Goal: Information Seeking & Learning: Learn about a topic

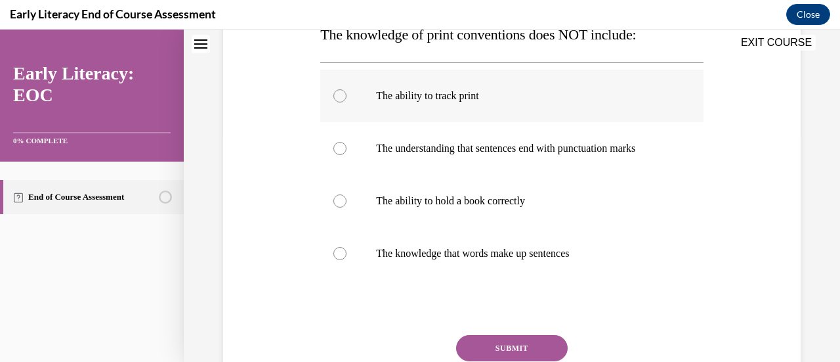
scroll to position [231, 0]
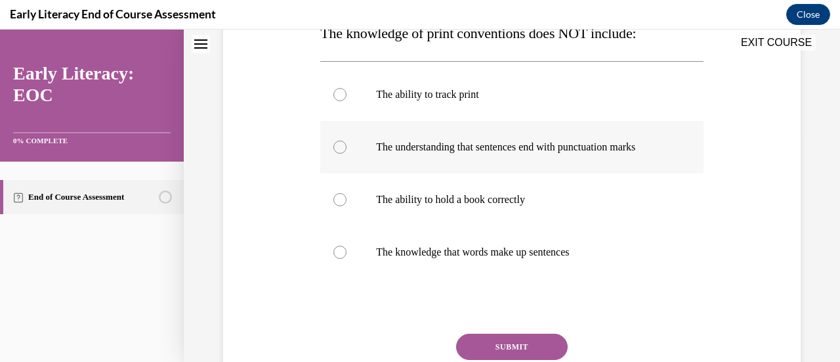
click at [567, 152] on p "The understanding that sentences end with punctuation marks" at bounding box center [523, 146] width 294 height 13
click at [502, 346] on button "SUBMIT" at bounding box center [512, 346] width 112 height 26
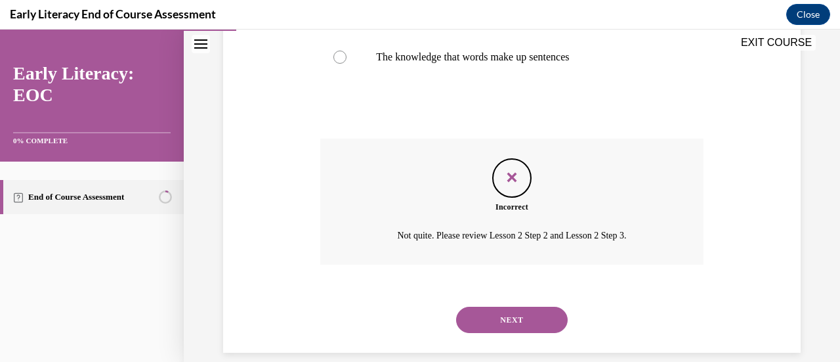
scroll to position [442, 0]
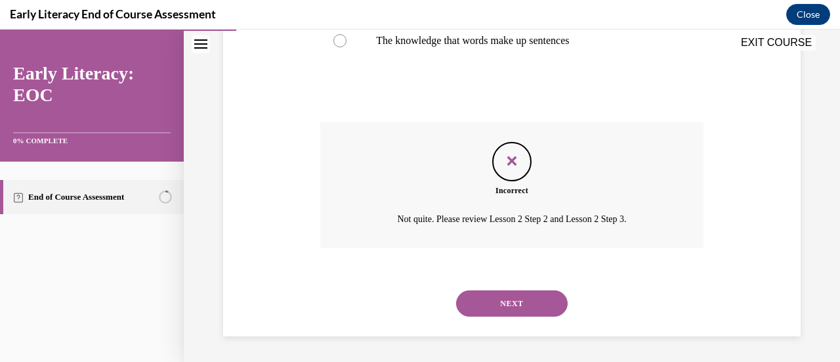
click at [504, 299] on button "NEXT" at bounding box center [512, 303] width 112 height 26
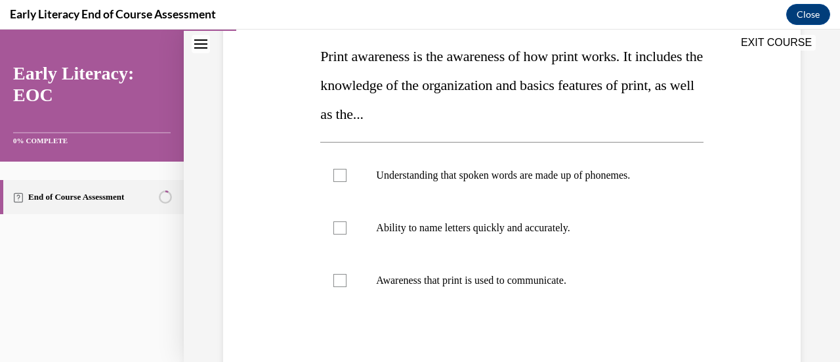
scroll to position [217, 0]
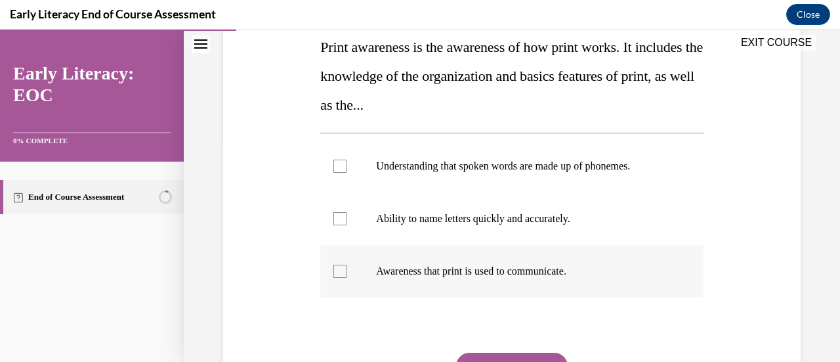
click at [504, 261] on div at bounding box center [511, 271] width 383 height 53
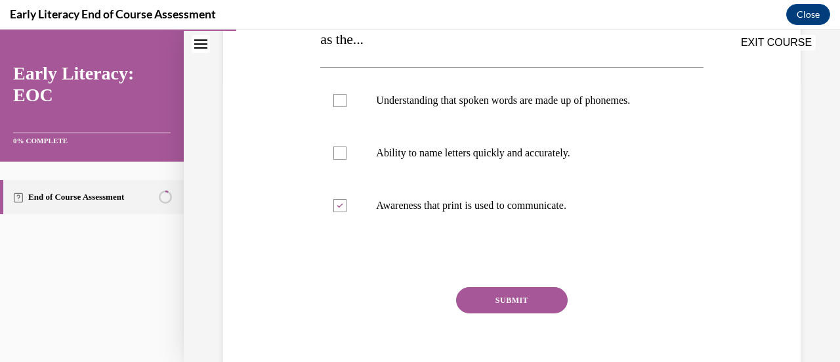
click at [500, 295] on button "SUBMIT" at bounding box center [512, 300] width 112 height 26
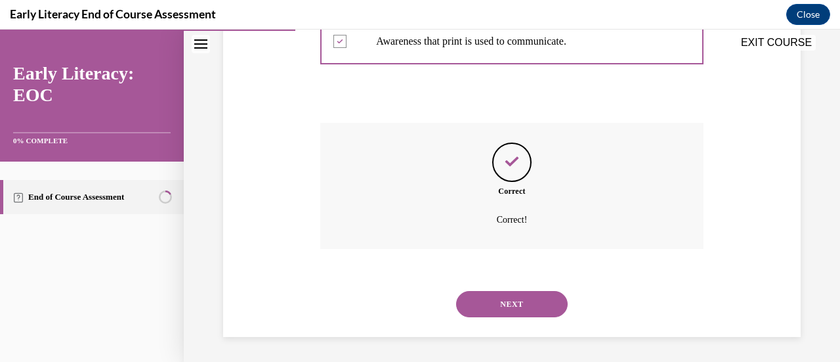
scroll to position [448, 0]
click at [524, 297] on button "NEXT" at bounding box center [512, 303] width 112 height 26
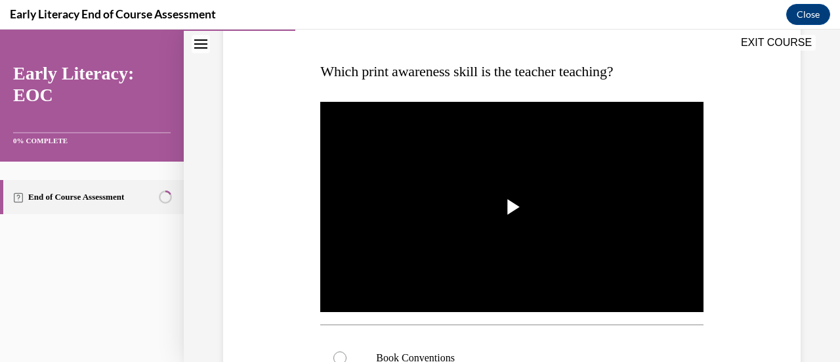
scroll to position [194, 0]
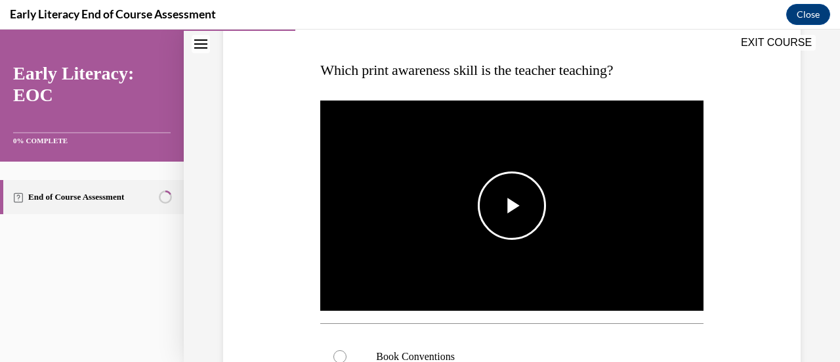
click at [512, 205] on span "Video player" at bounding box center [512, 205] width 0 height 0
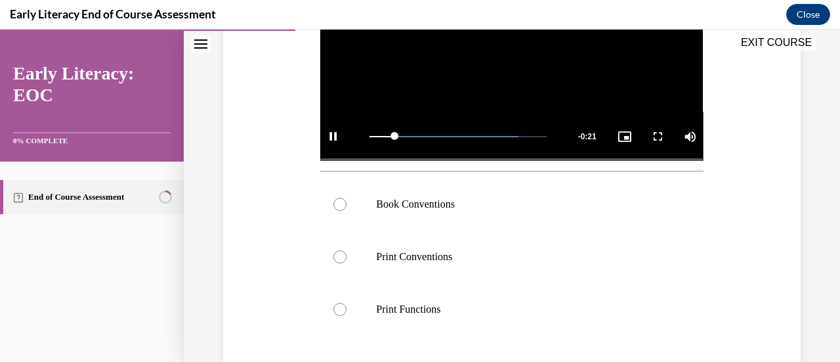
scroll to position [348, 0]
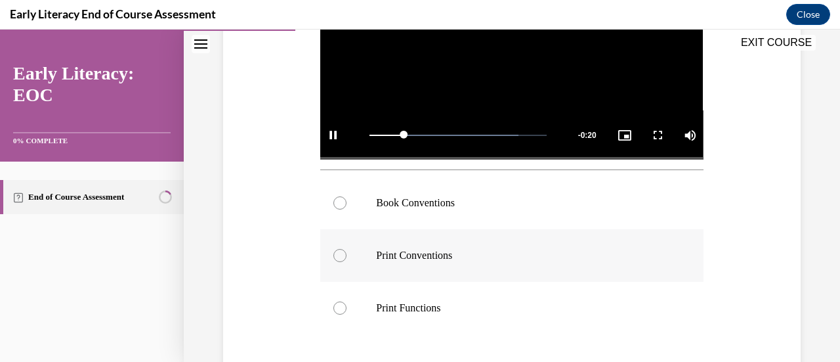
click at [488, 249] on p "Print Conventions" at bounding box center [523, 255] width 294 height 13
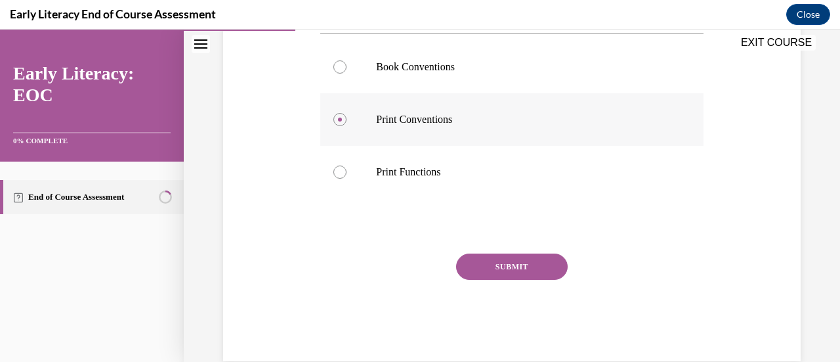
scroll to position [485, 0]
click at [488, 258] on button "SUBMIT" at bounding box center [512, 265] width 112 height 26
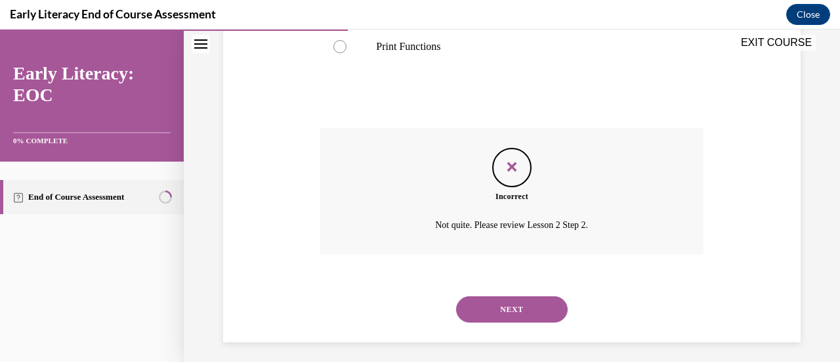
scroll to position [611, 0]
click at [490, 297] on button "NEXT" at bounding box center [512, 307] width 112 height 26
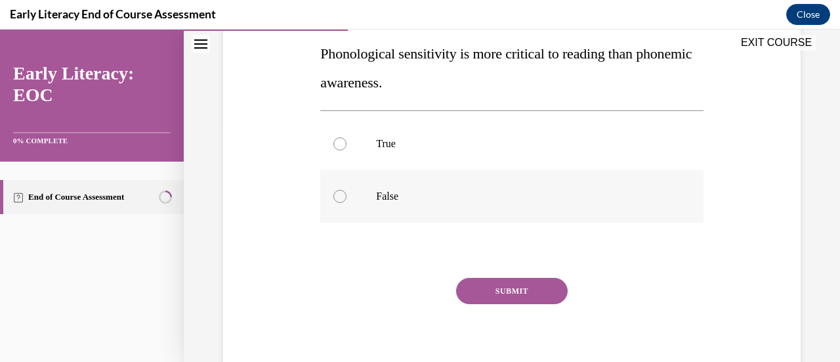
scroll to position [242, 0]
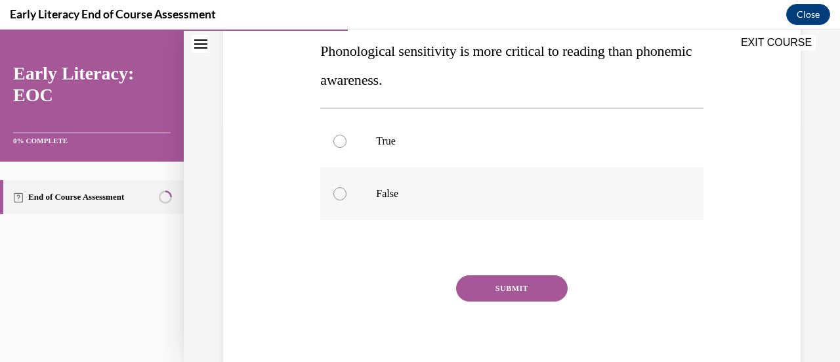
click at [341, 193] on div at bounding box center [339, 193] width 13 height 13
click at [500, 287] on button "SUBMIT" at bounding box center [512, 288] width 112 height 26
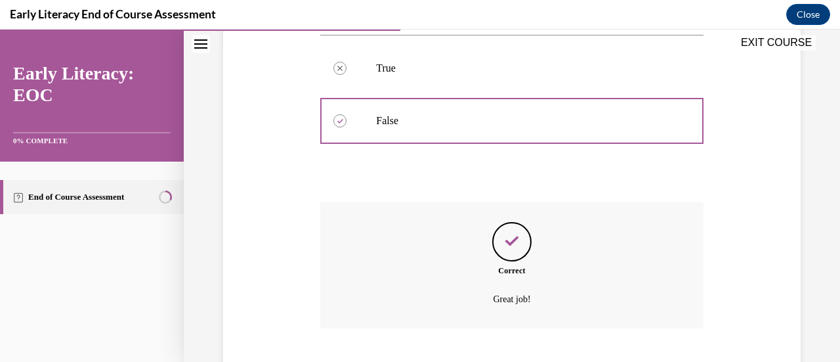
scroll to position [395, 0]
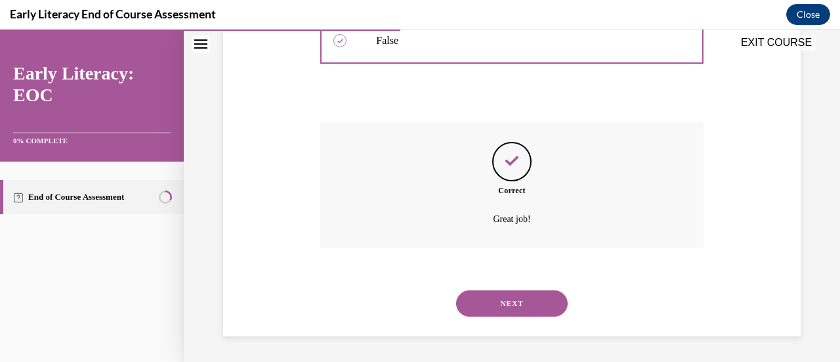
click at [505, 303] on button "NEXT" at bounding box center [512, 303] width 112 height 26
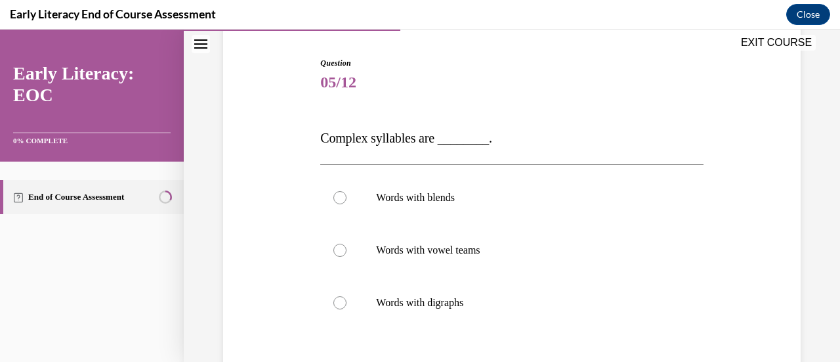
scroll to position [133, 0]
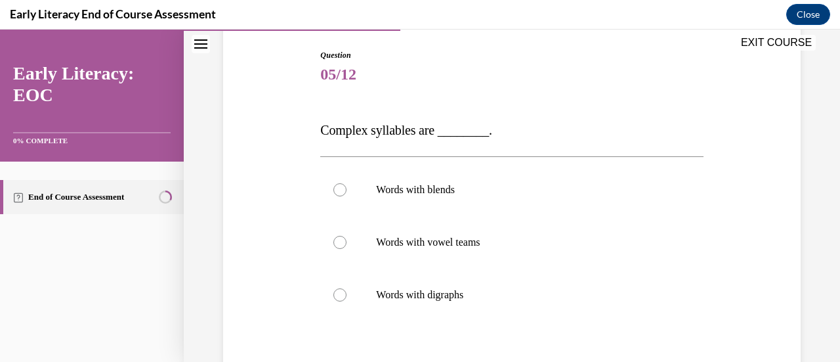
click at [505, 303] on div at bounding box center [511, 294] width 383 height 53
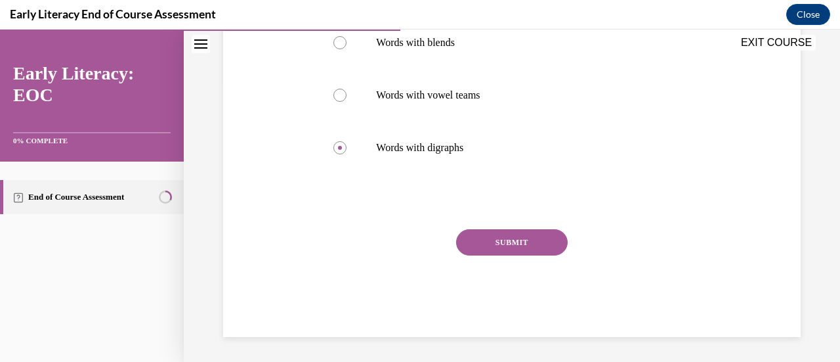
click at [506, 249] on button "SUBMIT" at bounding box center [512, 242] width 112 height 26
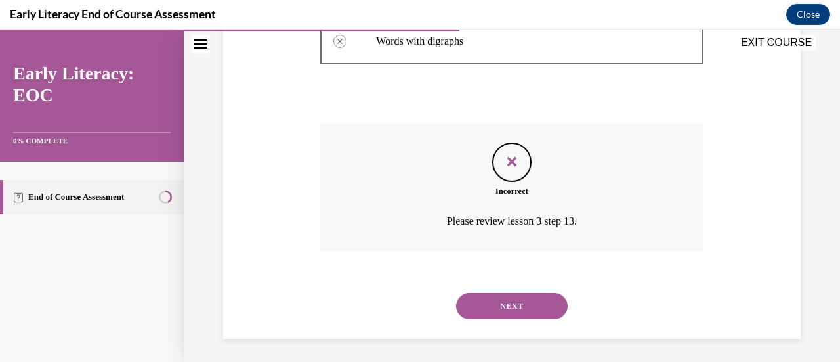
scroll to position [389, 0]
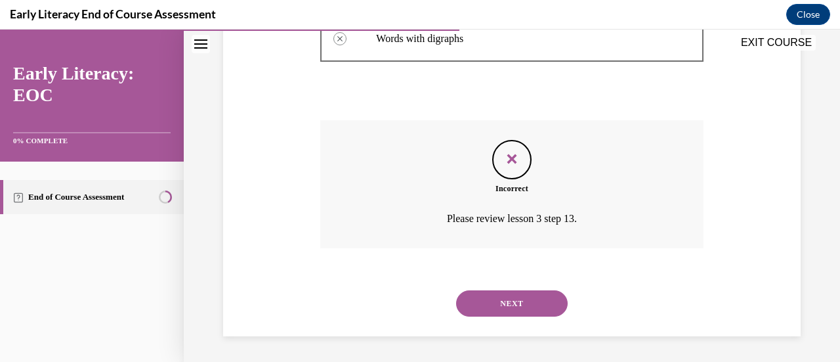
click at [512, 307] on button "NEXT" at bounding box center [512, 303] width 112 height 26
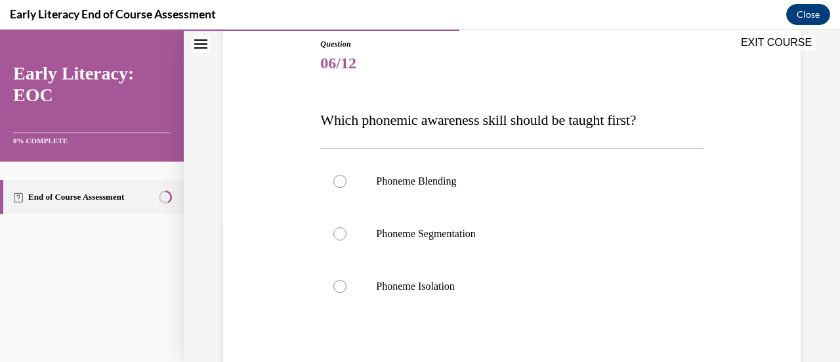
scroll to position [176, 0]
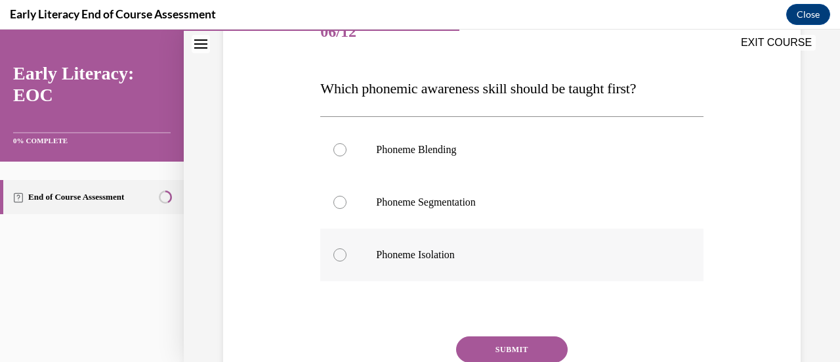
click at [501, 253] on p "Phoneme Isolation" at bounding box center [523, 254] width 294 height 13
click at [508, 347] on button "SUBMIT" at bounding box center [512, 349] width 112 height 26
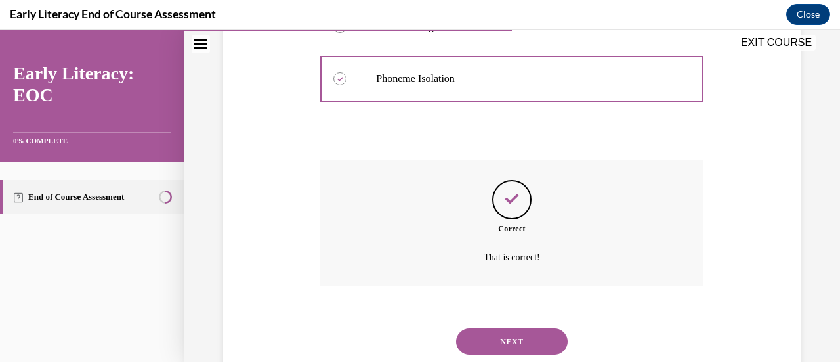
scroll to position [390, 0]
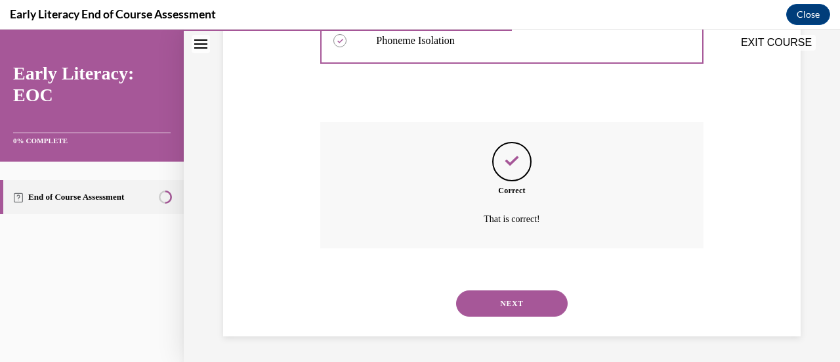
click at [520, 293] on button "NEXT" at bounding box center [512, 303] width 112 height 26
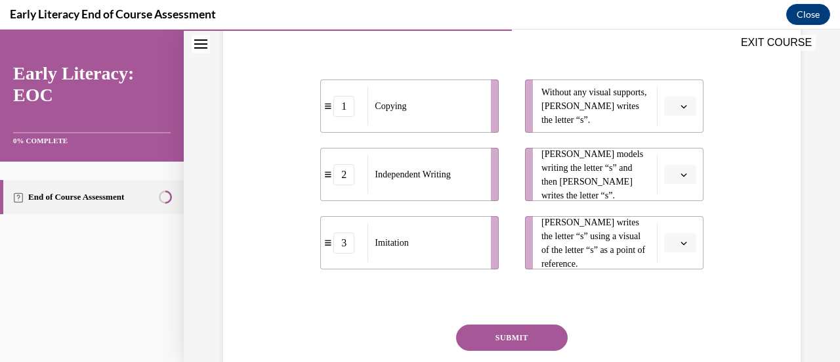
scroll to position [275, 0]
click at [673, 167] on button "button" at bounding box center [680, 174] width 32 height 20
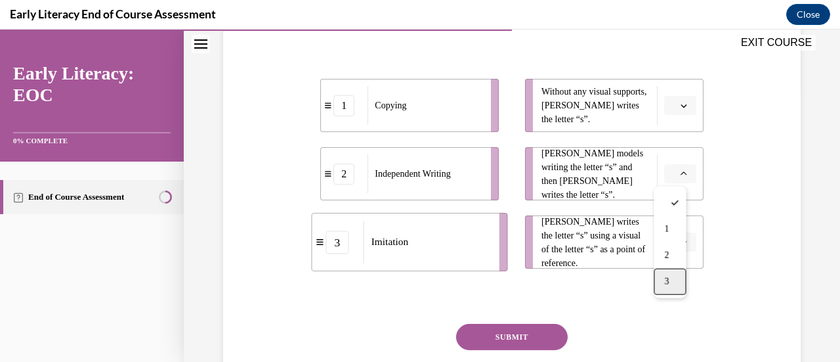
click at [672, 280] on div "3" at bounding box center [670, 281] width 32 height 26
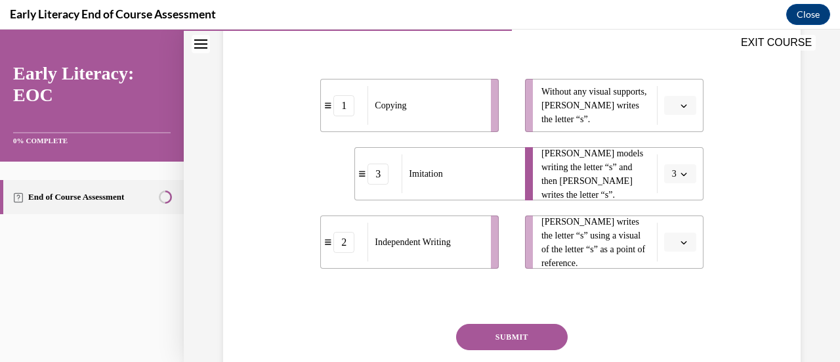
click at [672, 104] on span "Please select an option" at bounding box center [674, 105] width 5 height 13
click at [672, 190] on div "2" at bounding box center [670, 187] width 32 height 26
click at [681, 240] on icon "button" at bounding box center [684, 242] width 7 height 7
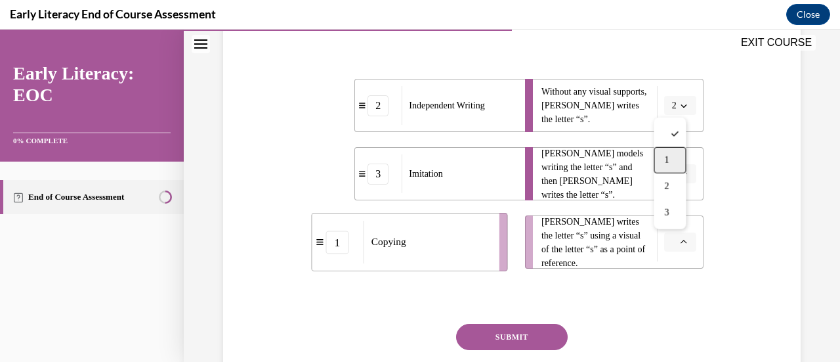
click at [664, 153] on div "1" at bounding box center [670, 160] width 32 height 26
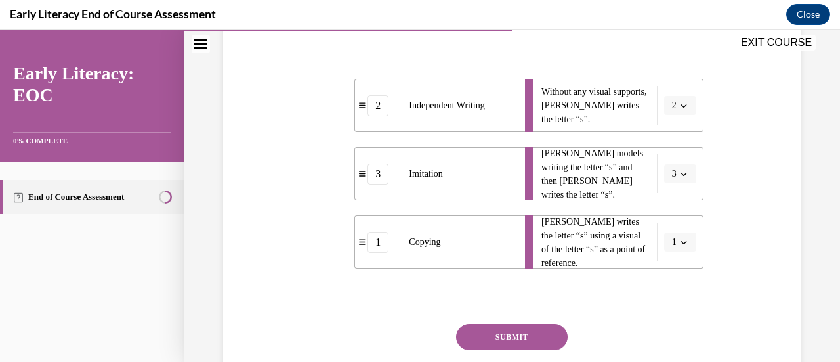
click at [502, 342] on button "SUBMIT" at bounding box center [512, 337] width 112 height 26
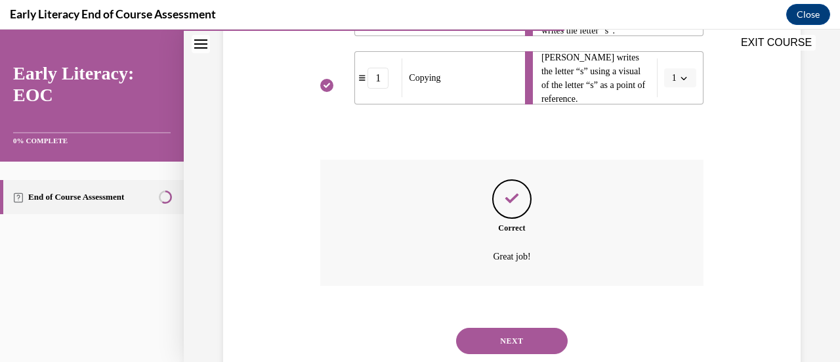
scroll to position [477, 0]
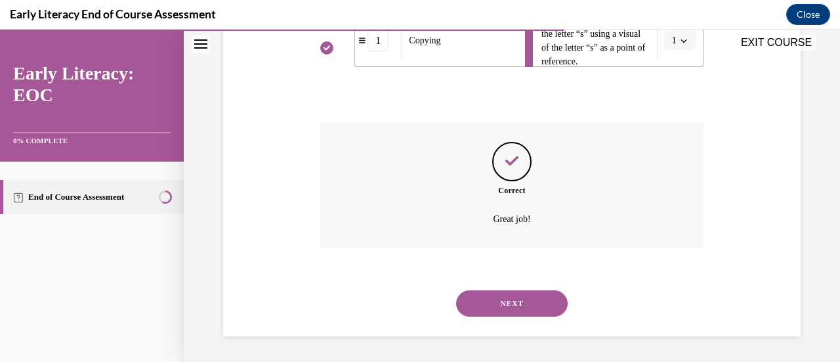
click at [501, 303] on button "NEXT" at bounding box center [512, 303] width 112 height 26
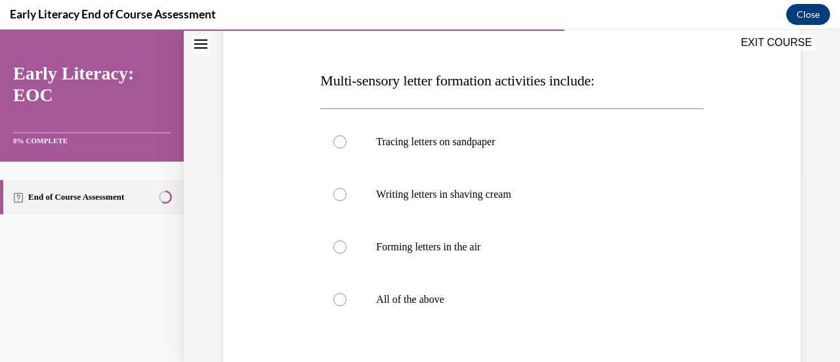
scroll to position [179, 0]
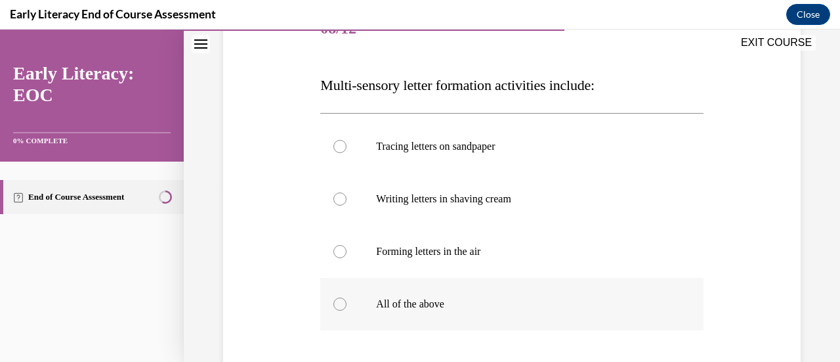
click at [416, 291] on div at bounding box center [511, 304] width 383 height 53
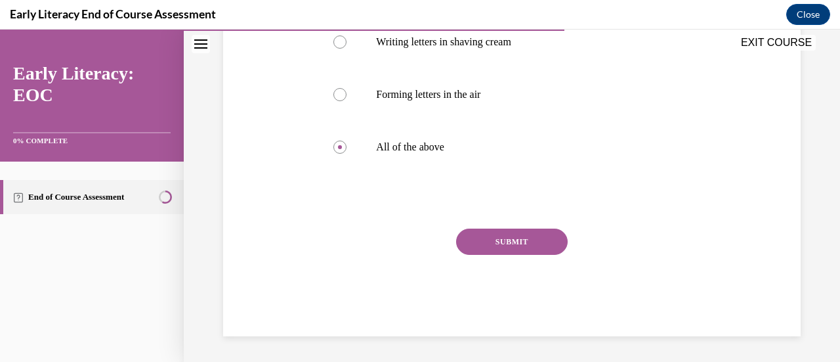
click at [488, 245] on button "SUBMIT" at bounding box center [512, 241] width 112 height 26
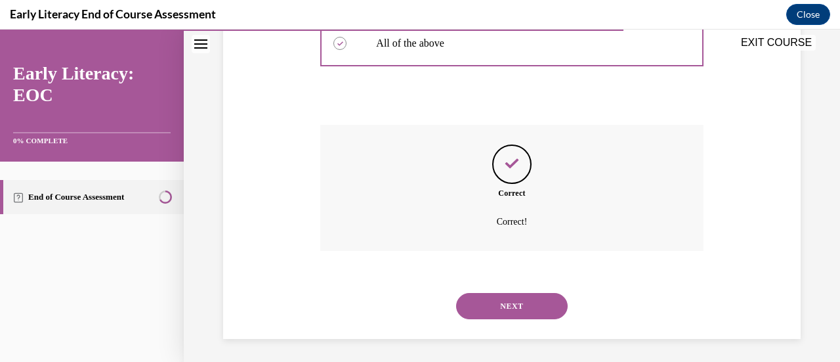
scroll to position [442, 0]
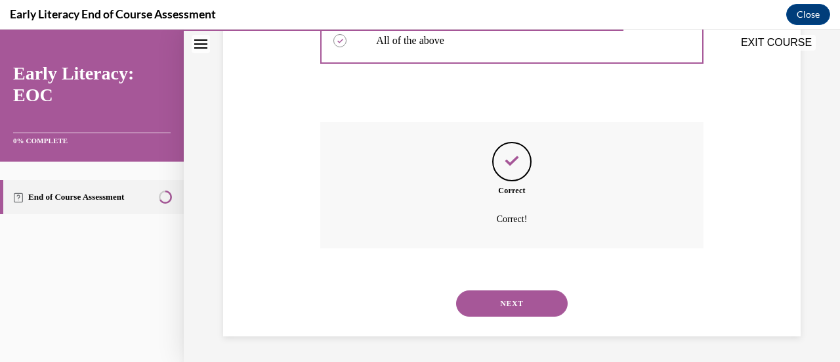
click at [494, 304] on button "NEXT" at bounding box center [512, 303] width 112 height 26
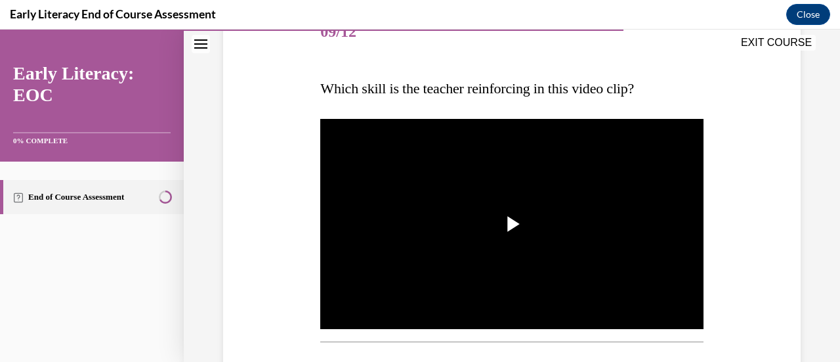
scroll to position [177, 0]
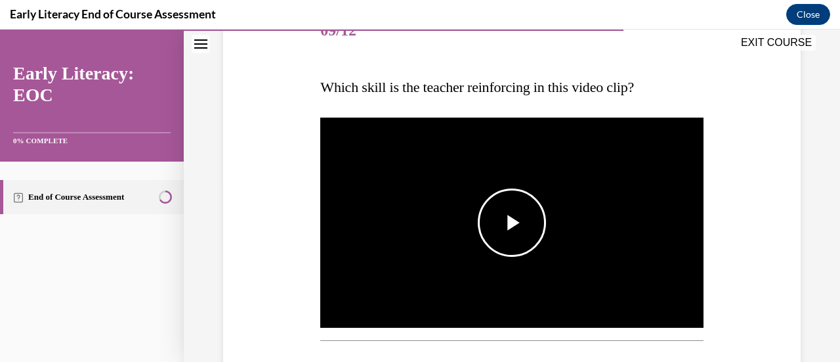
click at [512, 223] on span "Video player" at bounding box center [512, 223] width 0 height 0
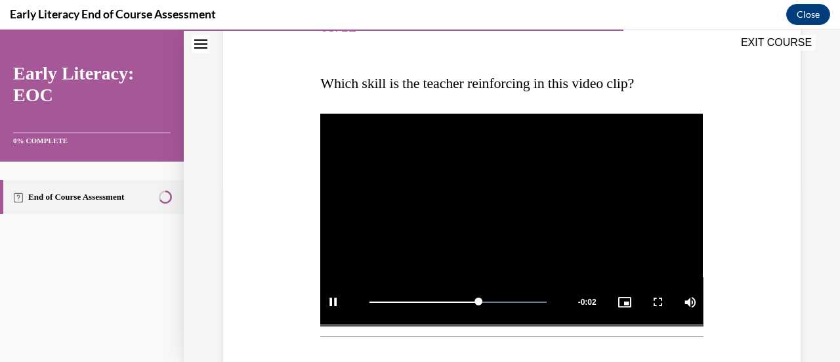
scroll to position [400, 0]
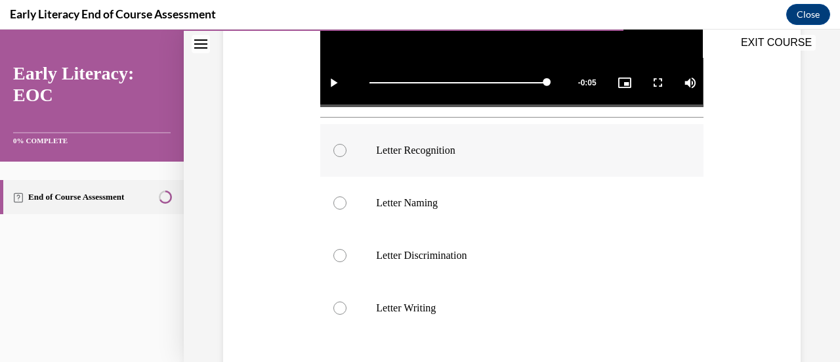
click at [423, 144] on p "Letter Recognition" at bounding box center [523, 150] width 294 height 13
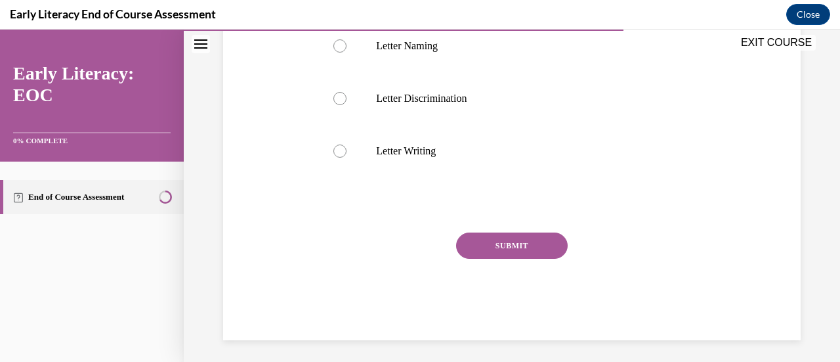
click at [479, 240] on button "SUBMIT" at bounding box center [512, 245] width 112 height 26
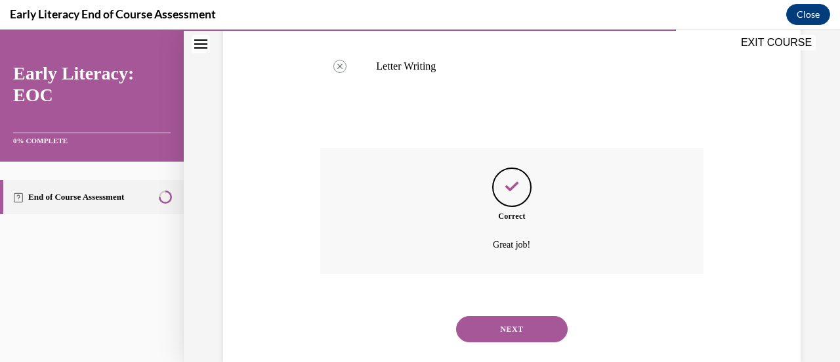
scroll to position [641, 0]
click at [499, 317] on button "NEXT" at bounding box center [512, 330] width 112 height 26
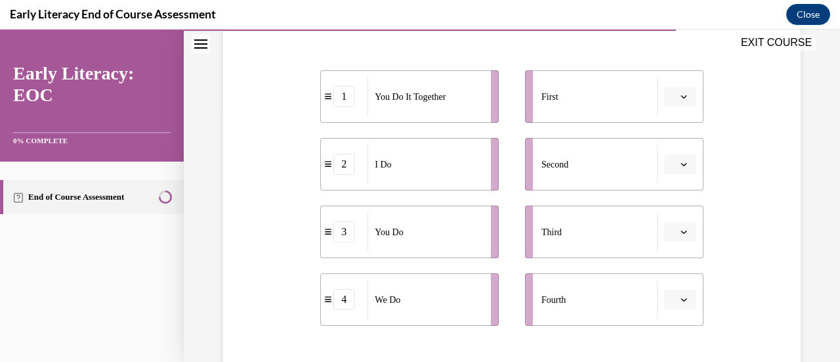
scroll to position [257, 0]
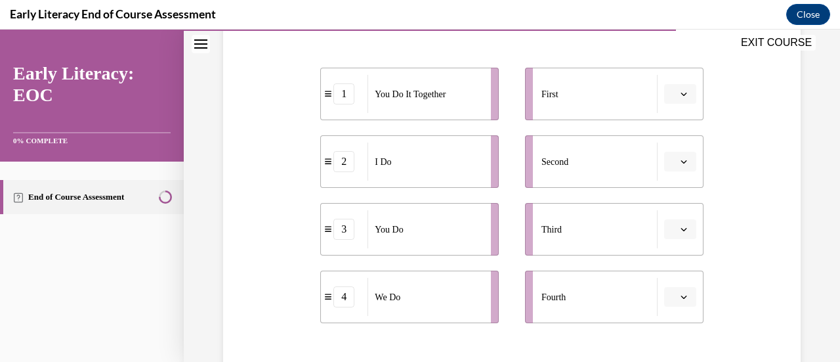
click at [681, 161] on icon "button" at bounding box center [684, 161] width 7 height 7
click at [679, 89] on span "button" at bounding box center [683, 93] width 9 height 9
click at [668, 174] on span "2" at bounding box center [666, 175] width 5 height 11
click at [679, 299] on span "button" at bounding box center [683, 296] width 9 height 9
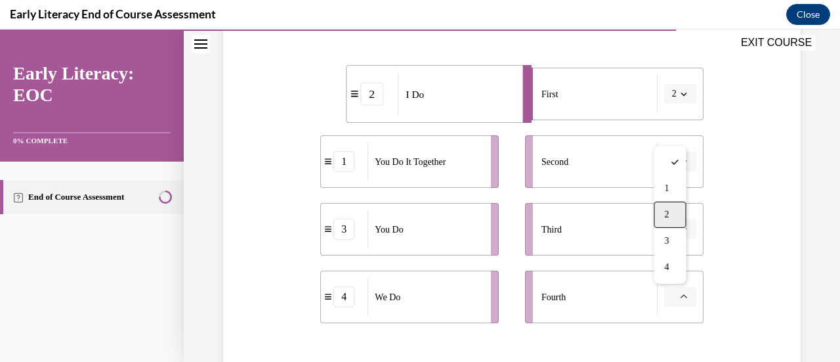
click at [669, 208] on div "2" at bounding box center [670, 215] width 32 height 26
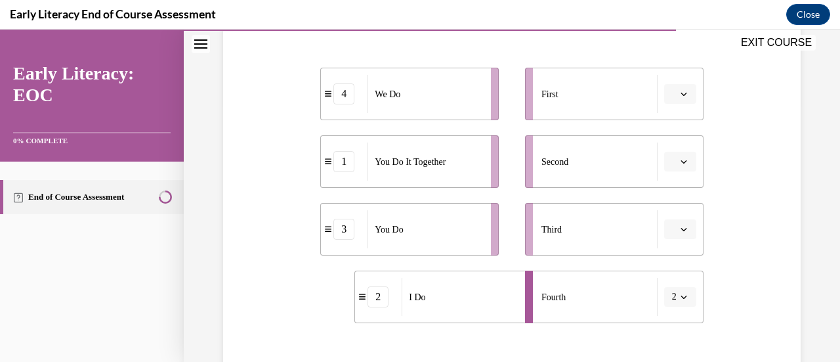
click at [681, 158] on button "button" at bounding box center [680, 162] width 32 height 20
click at [670, 270] on div "3" at bounding box center [670, 269] width 32 height 26
click at [679, 225] on span "button" at bounding box center [683, 229] width 9 height 9
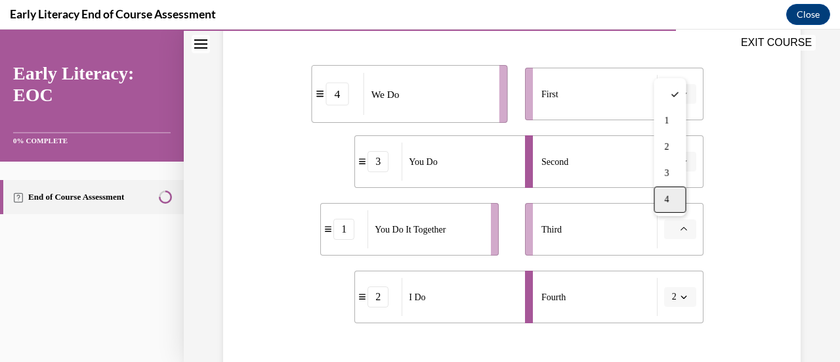
click at [668, 202] on span "4" at bounding box center [666, 199] width 5 height 11
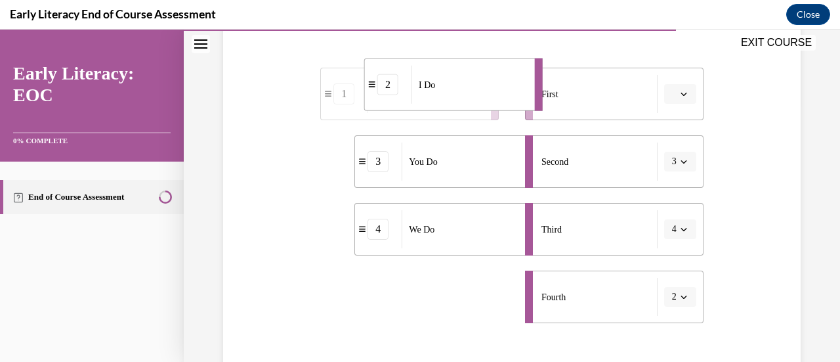
drag, startPoint x: 433, startPoint y: 299, endPoint x: 443, endPoint y: 83, distance: 215.6
click at [443, 83] on div "I Do" at bounding box center [469, 85] width 115 height 38
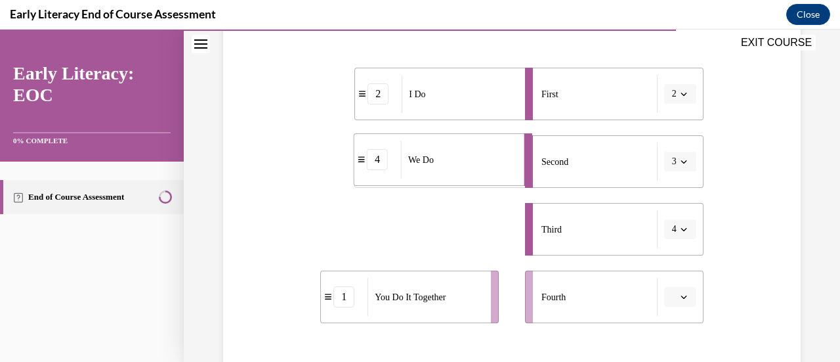
drag, startPoint x: 433, startPoint y: 229, endPoint x: 433, endPoint y: 160, distance: 69.6
click at [433, 160] on span "We Do" at bounding box center [421, 160] width 26 height 14
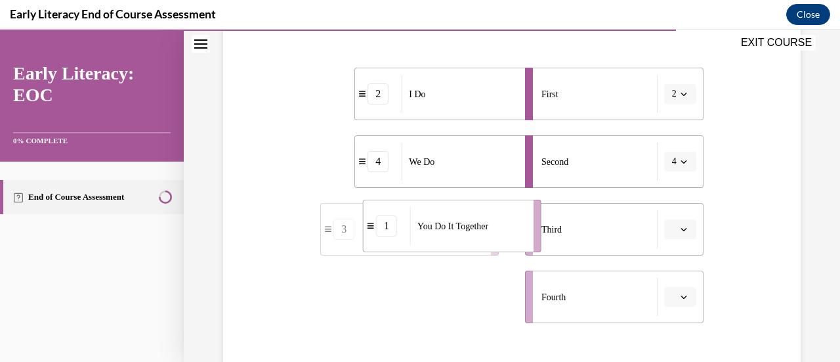
drag, startPoint x: 422, startPoint y: 316, endPoint x: 463, endPoint y: 246, distance: 80.9
click at [463, 246] on li "1 You Do It Together" at bounding box center [452, 226] width 179 height 53
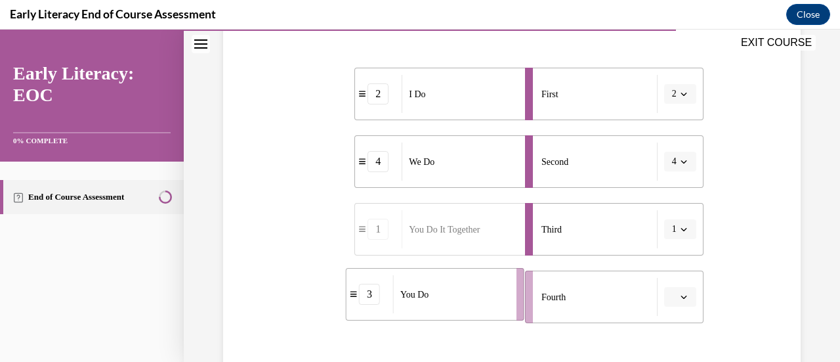
drag, startPoint x: 389, startPoint y: 298, endPoint x: 419, endPoint y: 295, distance: 30.4
click at [419, 295] on span "You Do" at bounding box center [414, 295] width 28 height 14
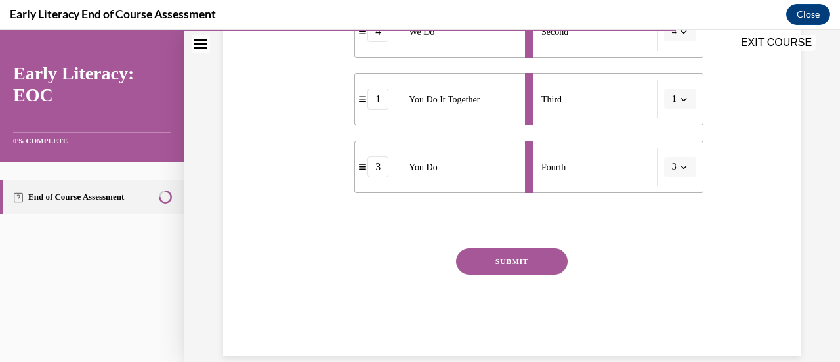
scroll to position [386, 0]
click at [491, 262] on button "SUBMIT" at bounding box center [512, 262] width 112 height 26
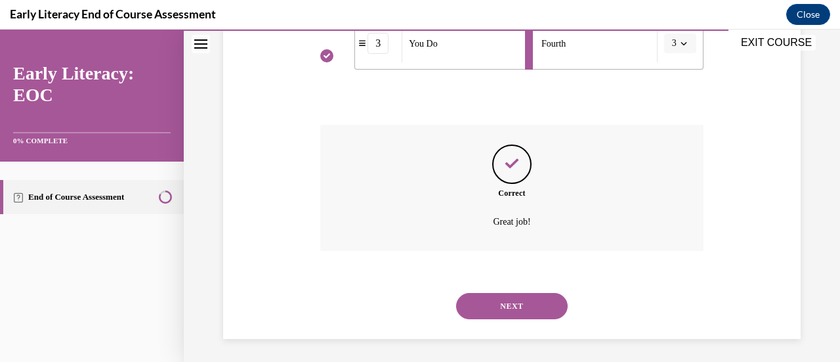
scroll to position [513, 0]
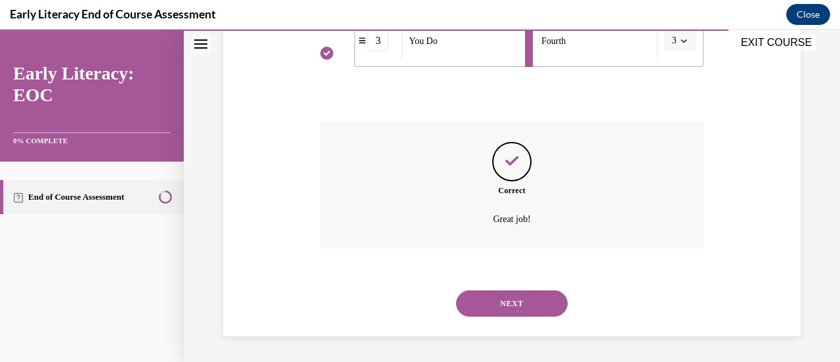
click at [507, 300] on button "NEXT" at bounding box center [512, 303] width 112 height 26
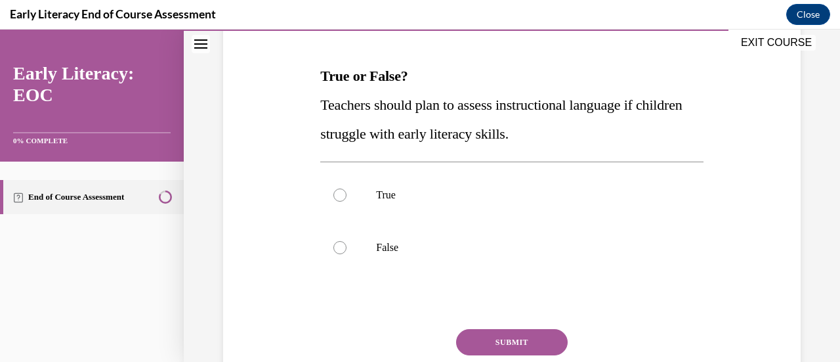
scroll to position [189, 0]
click at [382, 195] on p "True" at bounding box center [523, 194] width 294 height 13
click at [509, 336] on button "SUBMIT" at bounding box center [512, 341] width 112 height 26
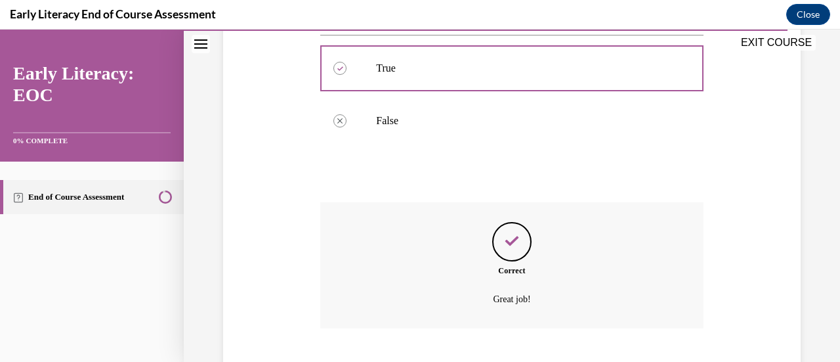
scroll to position [395, 0]
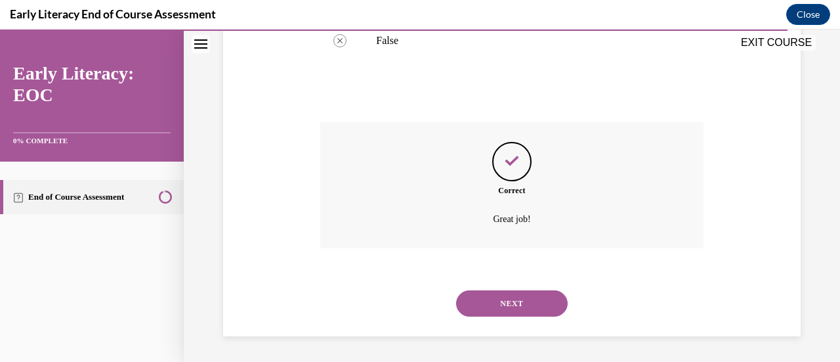
click at [504, 307] on button "NEXT" at bounding box center [512, 303] width 112 height 26
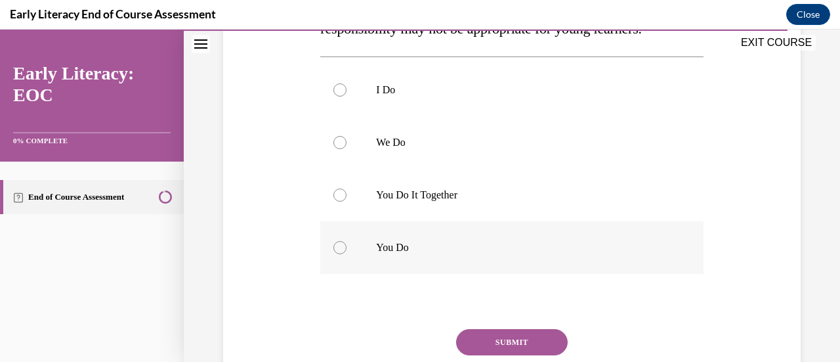
scroll to position [272, 0]
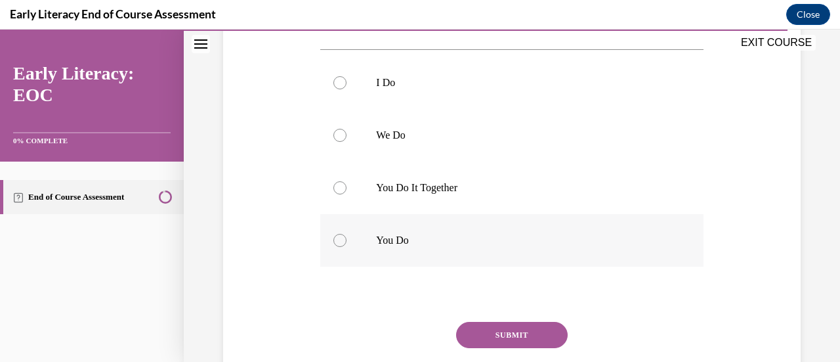
click at [502, 230] on div at bounding box center [511, 240] width 383 height 53
click at [482, 187] on p "You Do It Together" at bounding box center [523, 187] width 294 height 13
click at [486, 331] on button "SUBMIT" at bounding box center [512, 335] width 112 height 26
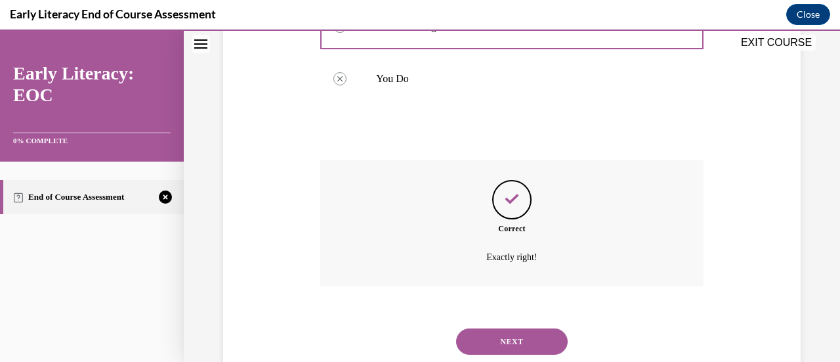
scroll to position [471, 0]
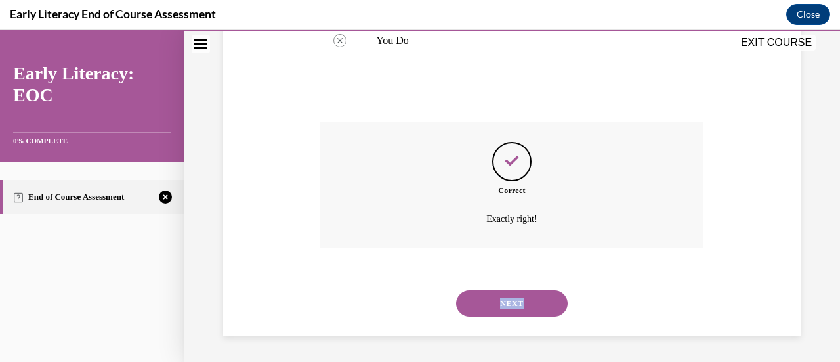
drag, startPoint x: 486, startPoint y: 331, endPoint x: 494, endPoint y: 295, distance: 37.0
click at [494, 295] on div "SUBMIT NEXT" at bounding box center [511, 302] width 383 height 68
click at [485, 280] on div at bounding box center [485, 280] width 0 height 0
click at [332, 231] on div "Correct Exactly right!" at bounding box center [511, 185] width 383 height 126
click at [498, 292] on button "NEXT" at bounding box center [512, 303] width 112 height 26
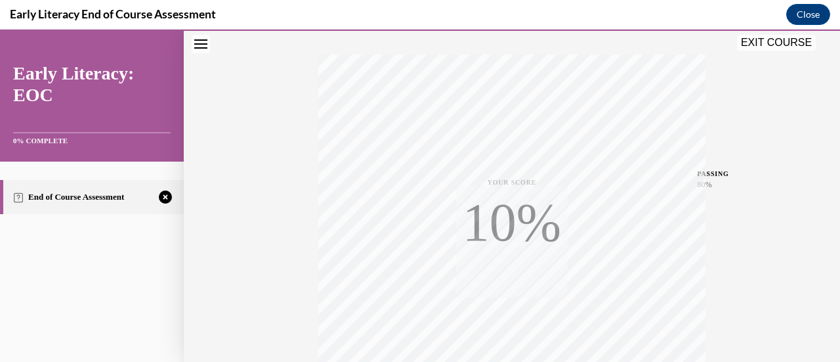
scroll to position [227, 0]
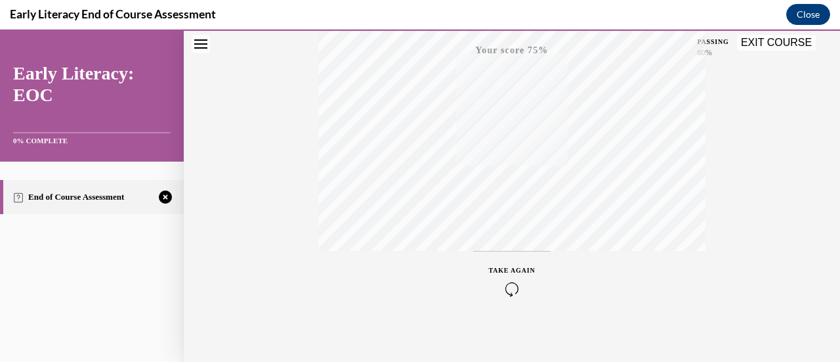
click at [507, 282] on icon "button" at bounding box center [512, 289] width 47 height 14
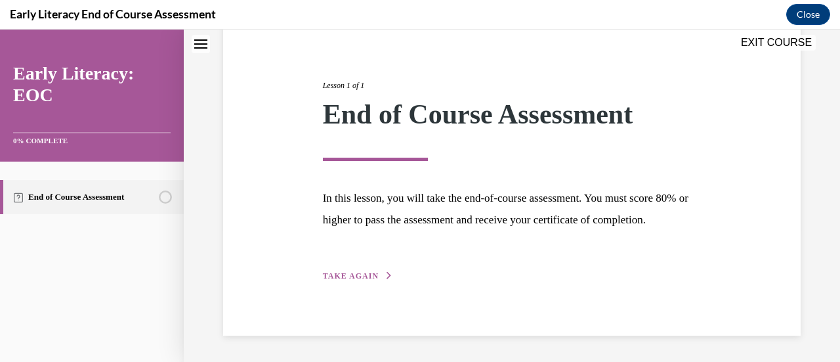
click at [358, 272] on span "TAKE AGAIN" at bounding box center [351, 275] width 56 height 9
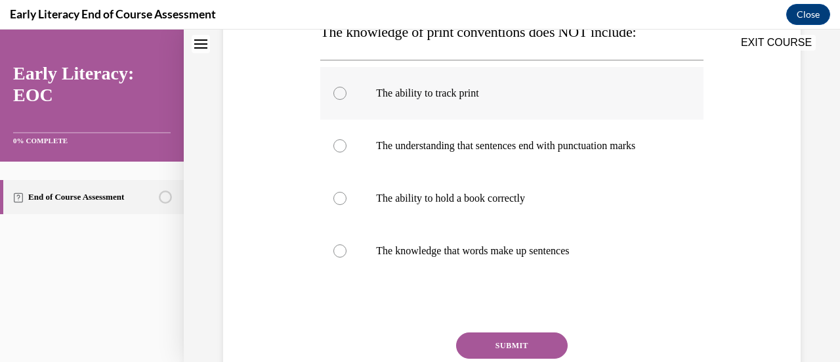
scroll to position [232, 0]
click at [498, 198] on p "The ability to hold a book correctly" at bounding box center [523, 198] width 294 height 13
click at [511, 351] on button "SUBMIT" at bounding box center [512, 345] width 112 height 26
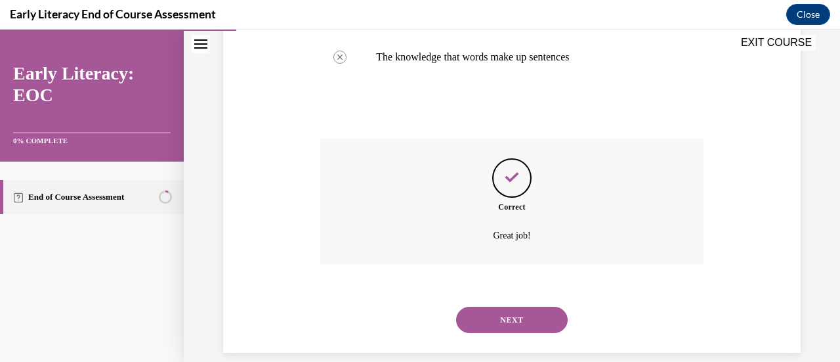
scroll to position [442, 0]
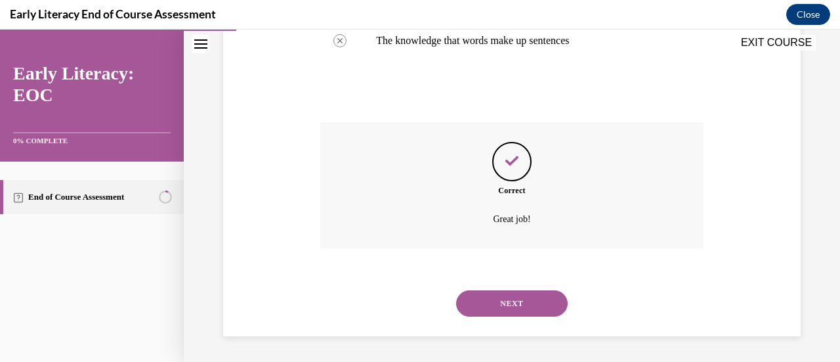
click at [512, 307] on button "NEXT" at bounding box center [512, 303] width 112 height 26
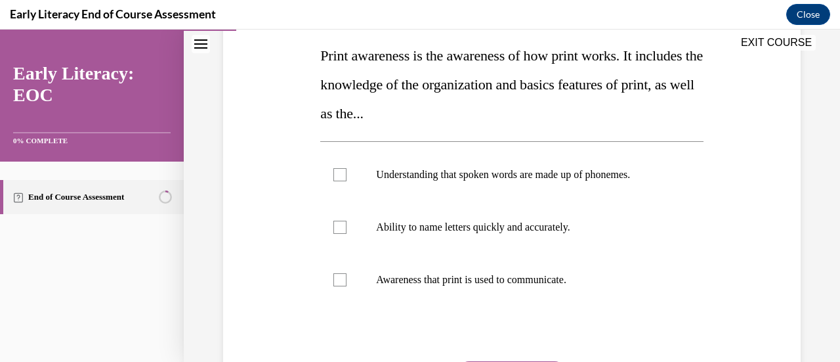
scroll to position [210, 0]
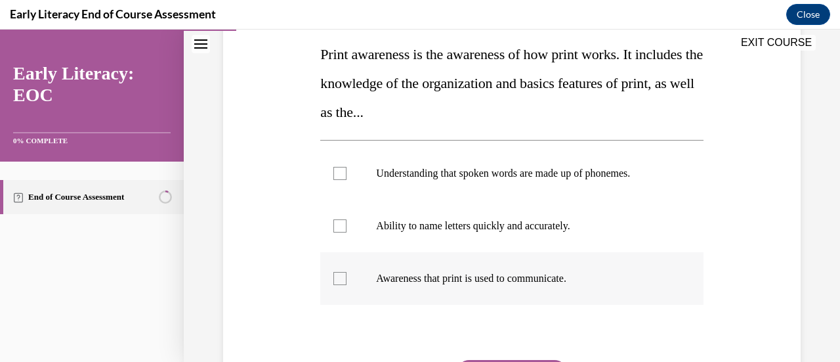
click at [502, 274] on p "Awareness that print is used to communicate." at bounding box center [523, 278] width 294 height 13
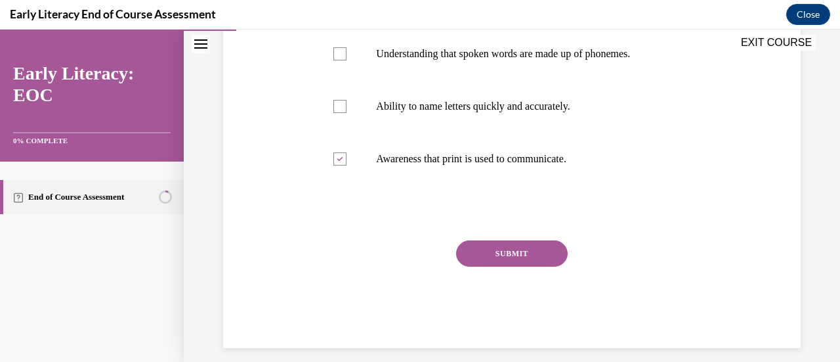
click at [503, 255] on button "SUBMIT" at bounding box center [512, 253] width 112 height 26
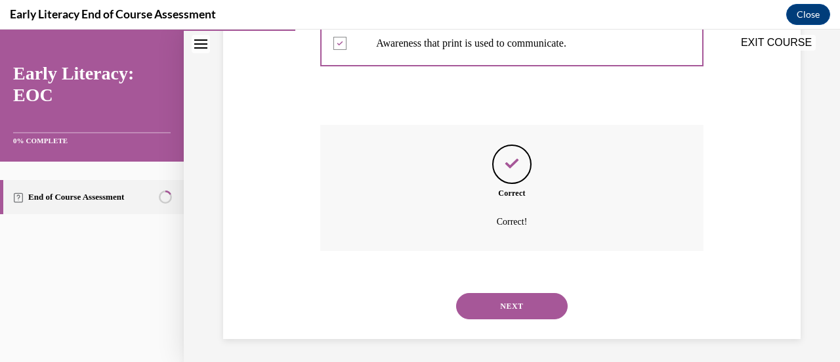
scroll to position [448, 0]
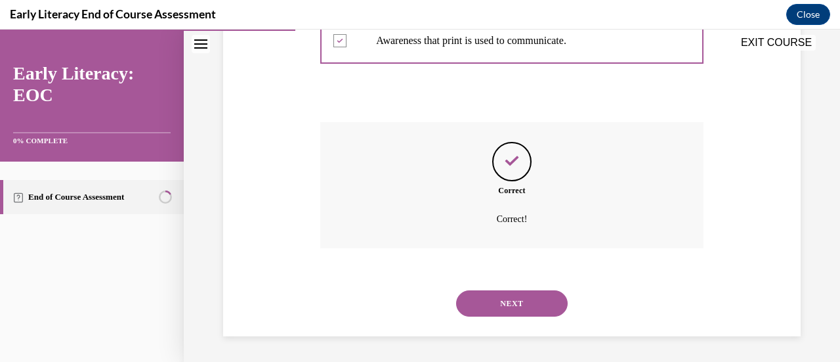
click at [506, 295] on button "NEXT" at bounding box center [512, 303] width 112 height 26
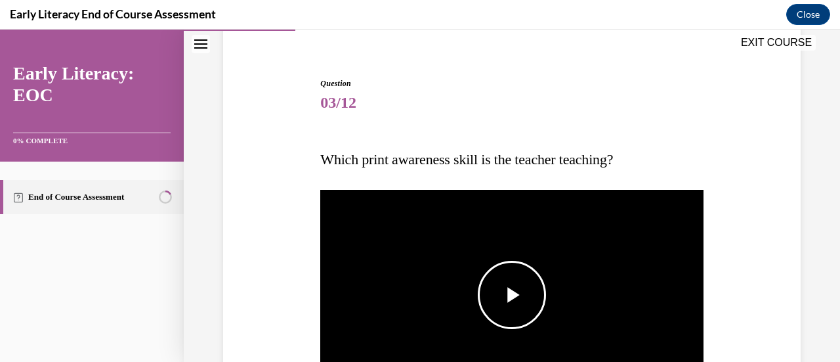
click at [512, 295] on span "Video player" at bounding box center [512, 295] width 0 height 0
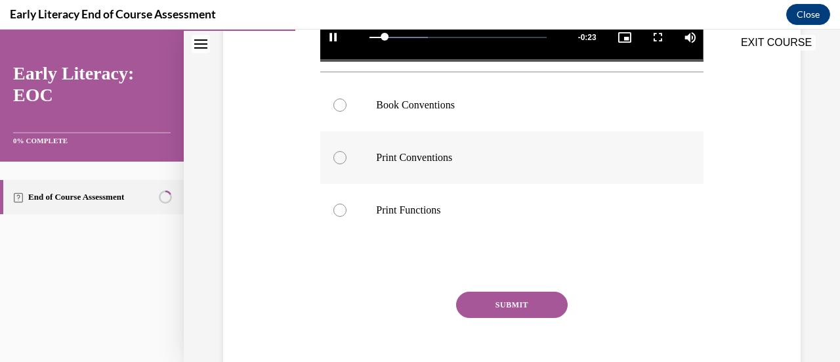
scroll to position [446, 0]
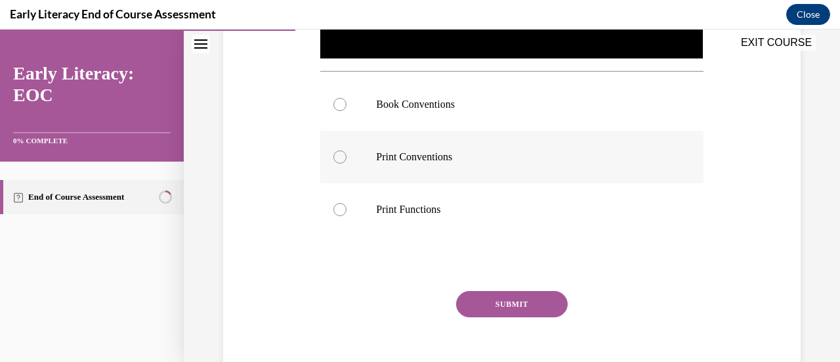
click at [486, 140] on div at bounding box center [511, 157] width 383 height 53
click at [481, 303] on button "SUBMIT" at bounding box center [512, 304] width 112 height 26
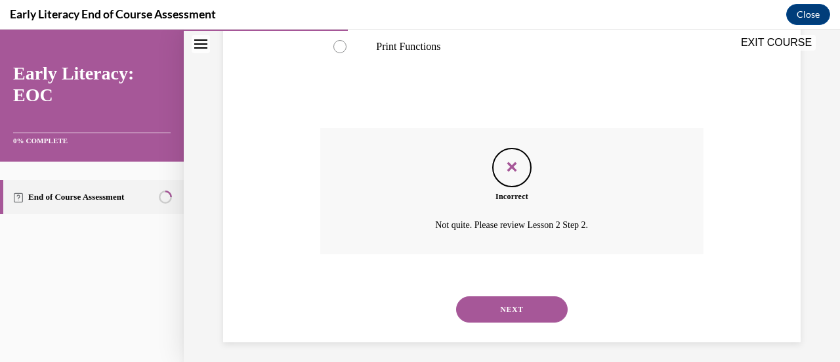
scroll to position [611, 0]
click at [481, 303] on button "NEXT" at bounding box center [512, 307] width 112 height 26
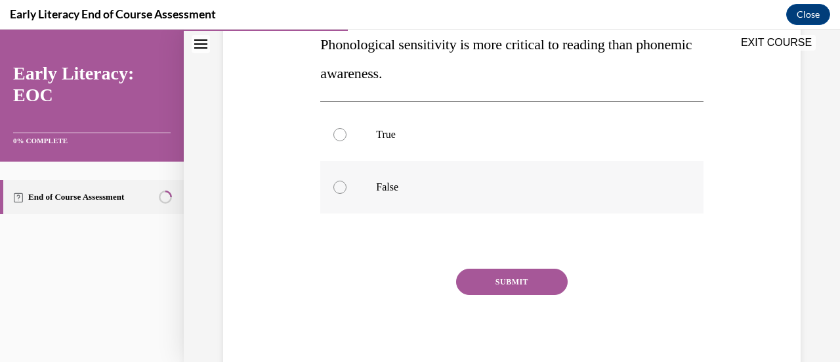
scroll to position [249, 0]
click at [477, 166] on div at bounding box center [511, 186] width 383 height 53
click at [479, 288] on button "SUBMIT" at bounding box center [512, 281] width 112 height 26
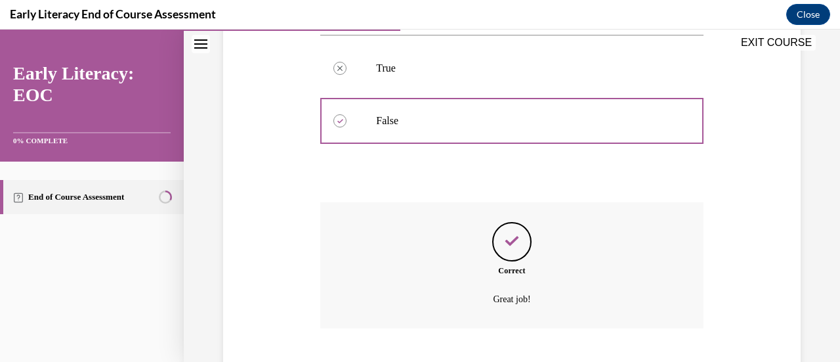
scroll to position [395, 0]
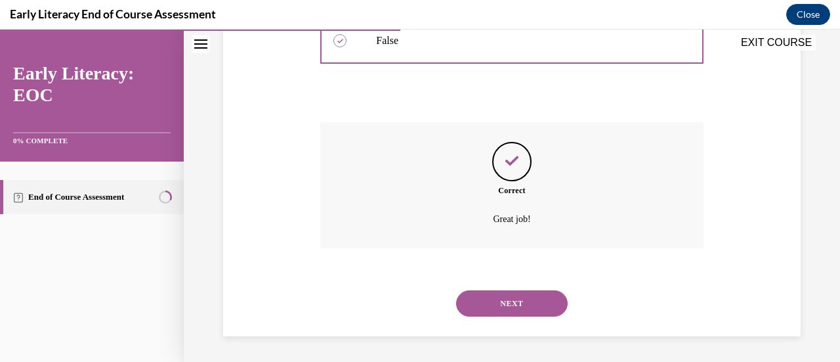
click at [482, 305] on button "NEXT" at bounding box center [512, 303] width 112 height 26
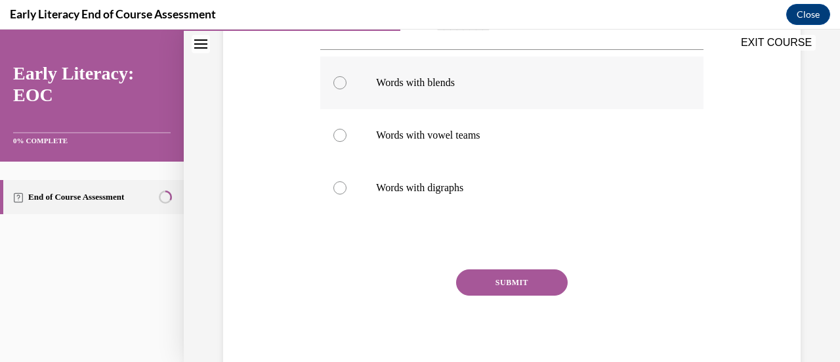
scroll to position [246, 0]
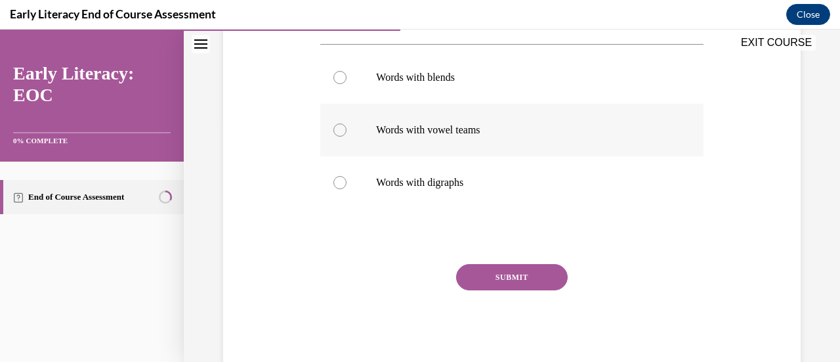
click at [437, 114] on div at bounding box center [511, 130] width 383 height 53
click at [498, 279] on button "SUBMIT" at bounding box center [512, 277] width 112 height 26
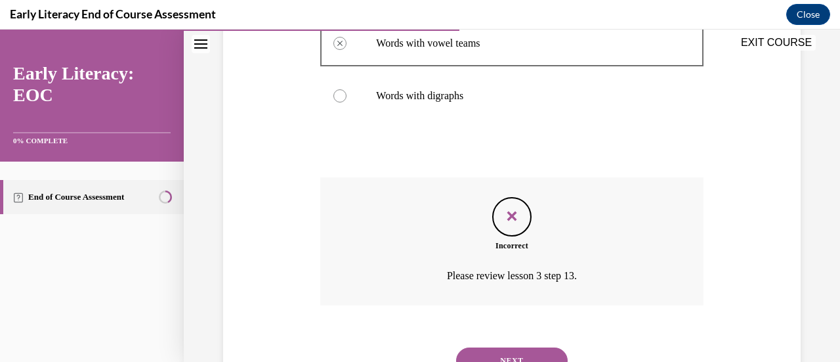
scroll to position [331, 0]
click at [504, 354] on button "NEXT" at bounding box center [512, 361] width 112 height 26
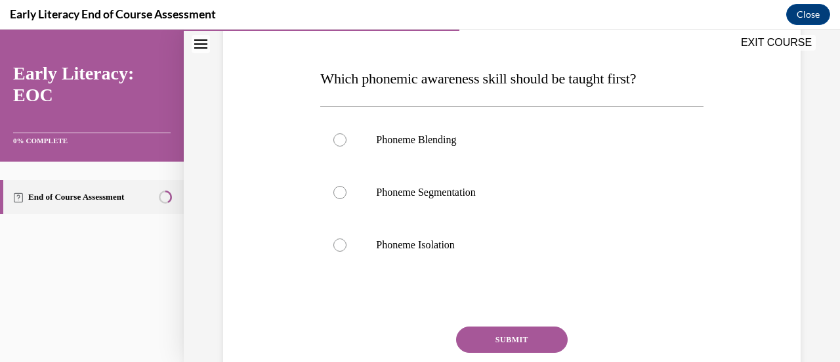
scroll to position [217, 0]
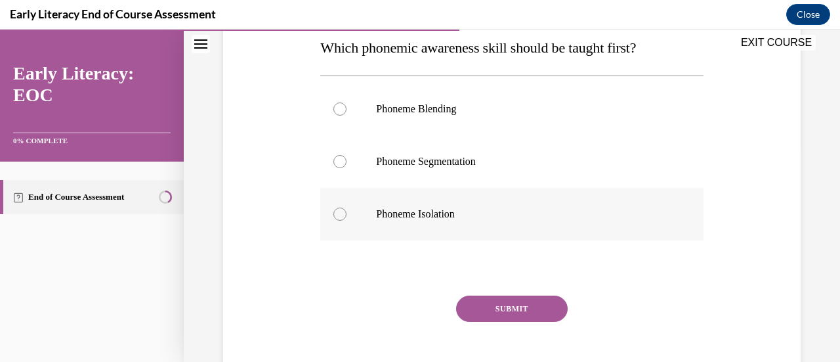
click at [449, 221] on div at bounding box center [511, 214] width 383 height 53
click at [517, 305] on button "SUBMIT" at bounding box center [512, 308] width 112 height 26
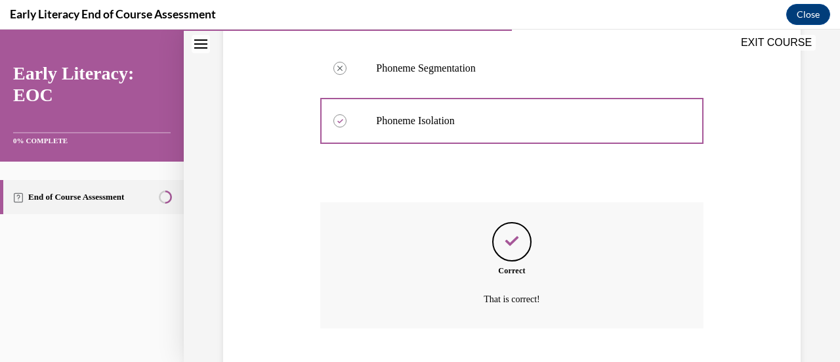
scroll to position [390, 0]
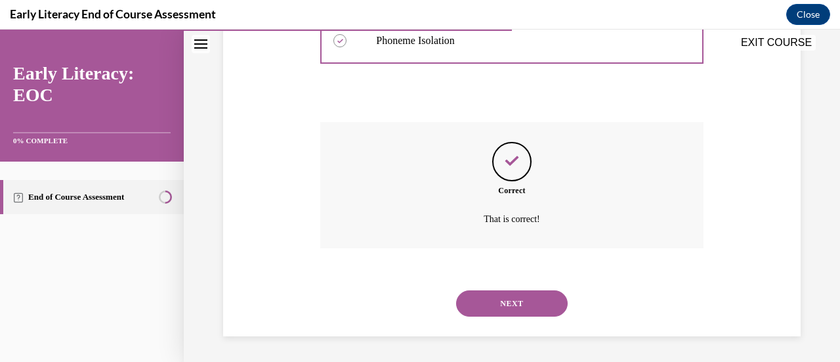
click at [516, 304] on button "NEXT" at bounding box center [512, 303] width 112 height 26
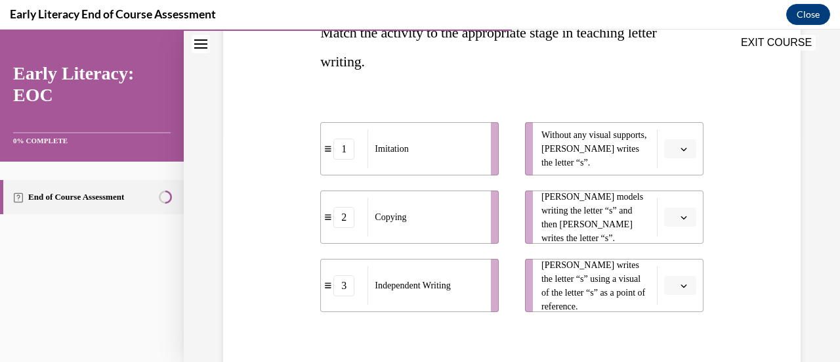
scroll to position [232, 0]
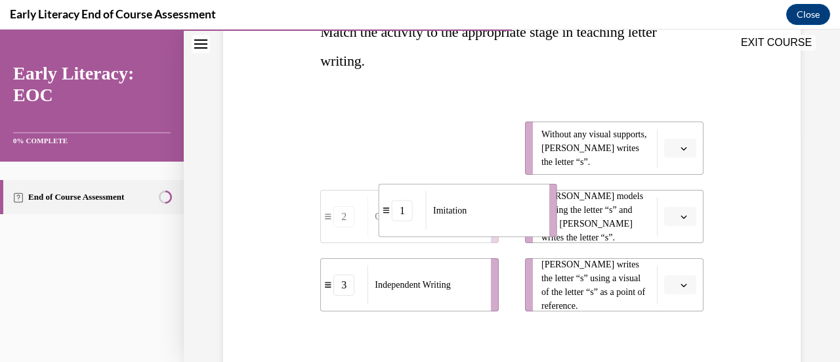
drag, startPoint x: 323, startPoint y: 152, endPoint x: 381, endPoint y: 215, distance: 85.9
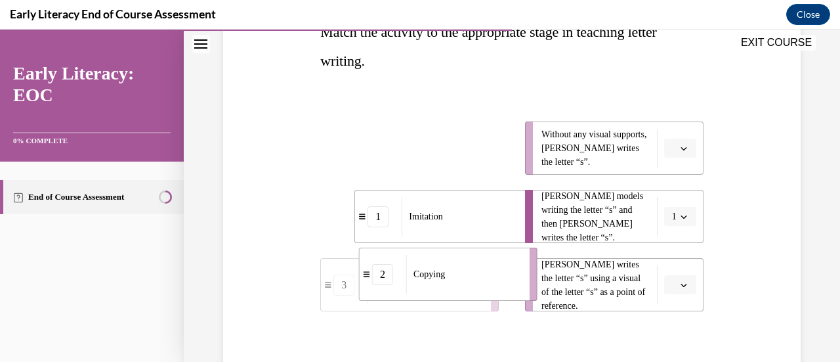
drag, startPoint x: 403, startPoint y: 139, endPoint x: 444, endPoint y: 267, distance: 134.3
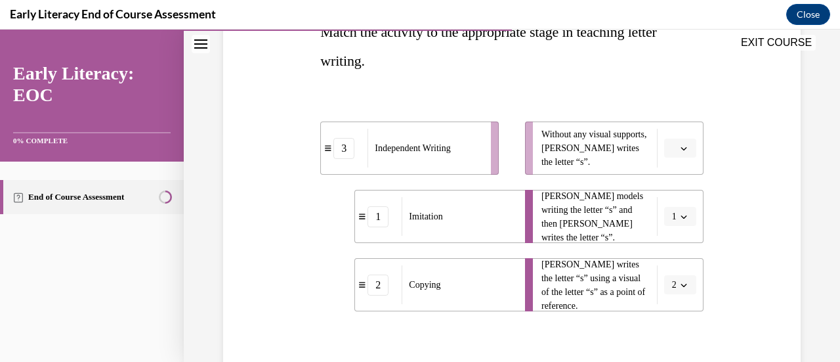
drag, startPoint x: 398, startPoint y: 144, endPoint x: 451, endPoint y: 139, distance: 53.4
click at [450, 141] on span "Independent Writing" at bounding box center [412, 148] width 75 height 14
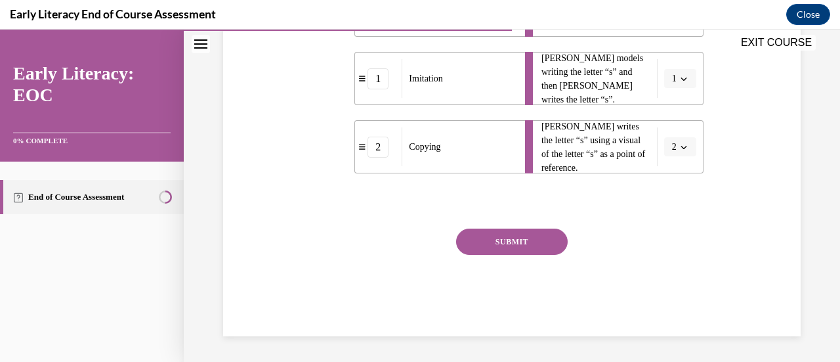
click at [484, 242] on button "SUBMIT" at bounding box center [512, 241] width 112 height 26
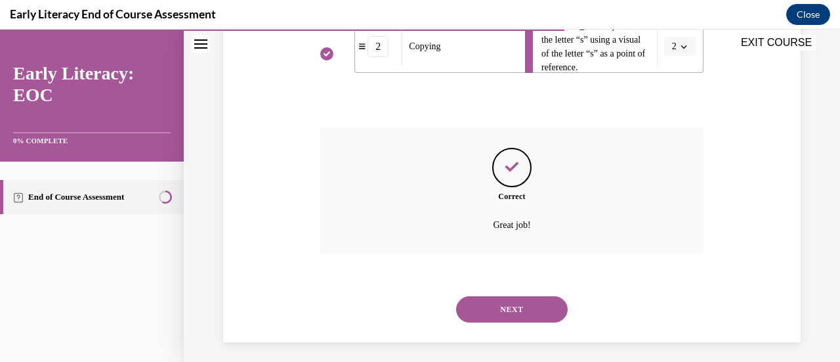
scroll to position [477, 0]
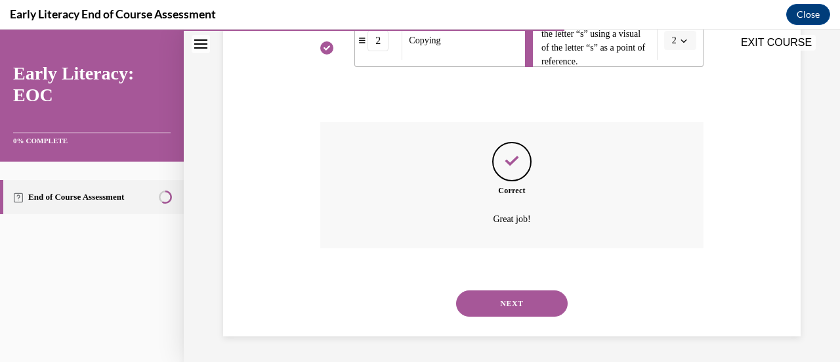
click at [513, 300] on button "NEXT" at bounding box center [512, 303] width 112 height 26
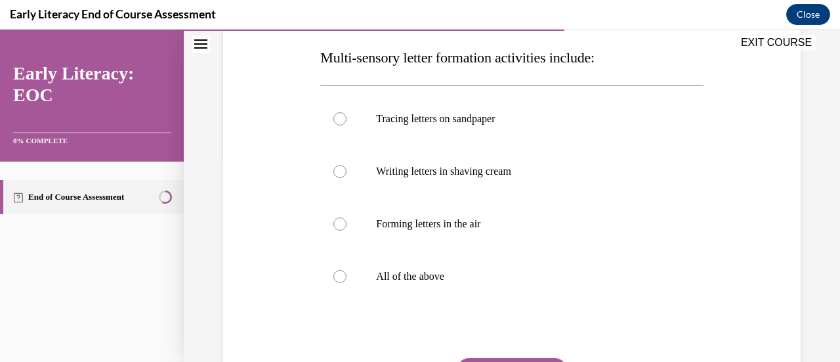
scroll to position [212, 0]
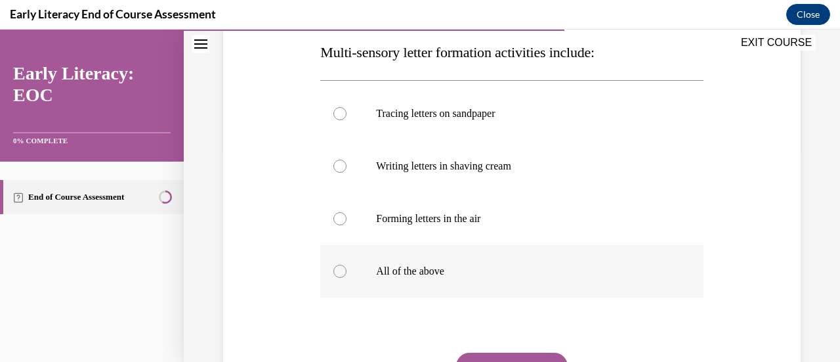
click at [442, 272] on p "All of the above" at bounding box center [523, 271] width 294 height 13
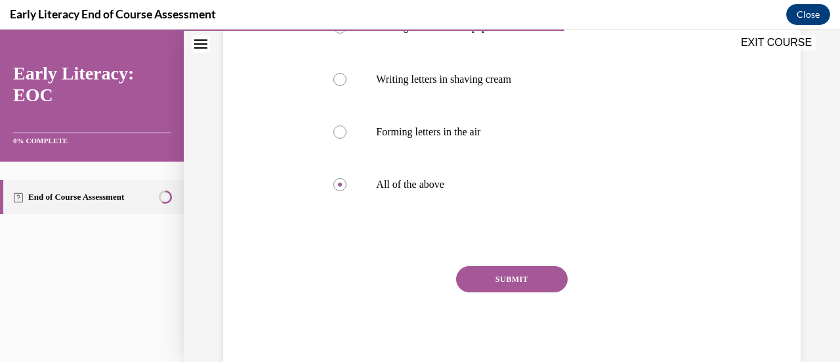
click at [512, 278] on button "SUBMIT" at bounding box center [512, 279] width 112 height 26
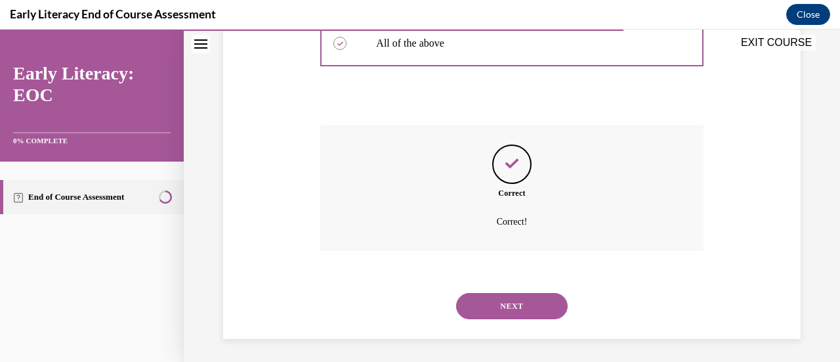
scroll to position [442, 0]
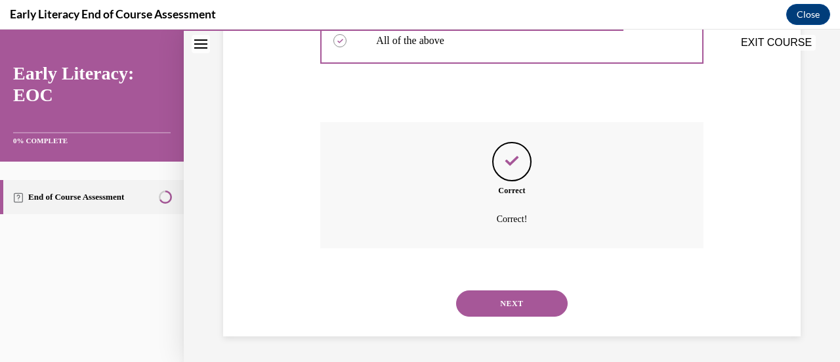
click at [533, 300] on button "NEXT" at bounding box center [512, 303] width 112 height 26
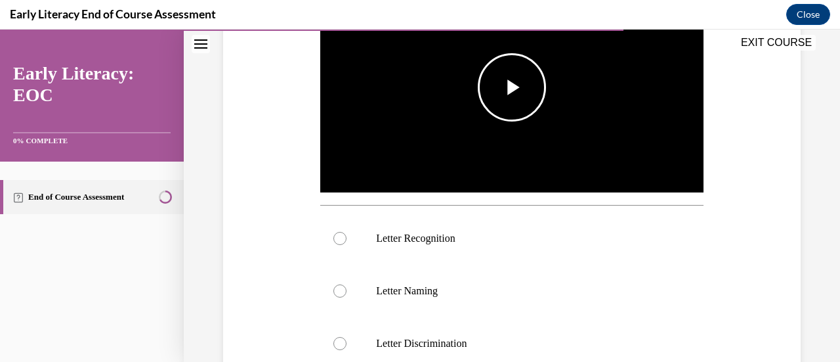
click at [512, 87] on span "Video player" at bounding box center [512, 87] width 0 height 0
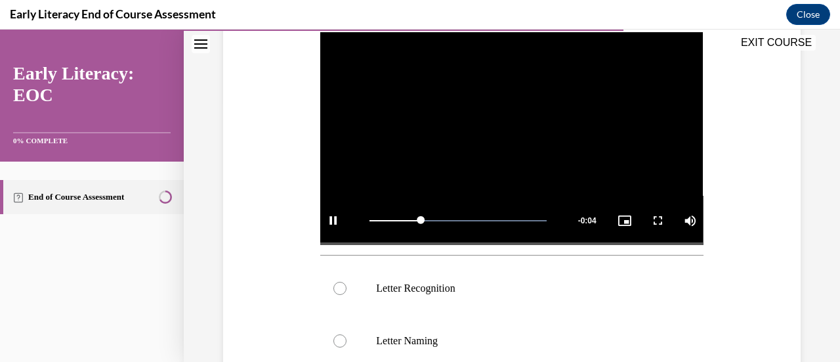
scroll to position [370, 0]
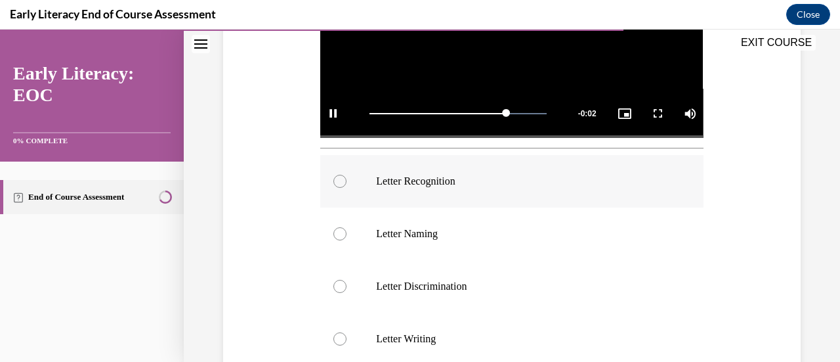
click at [438, 184] on div at bounding box center [511, 181] width 383 height 53
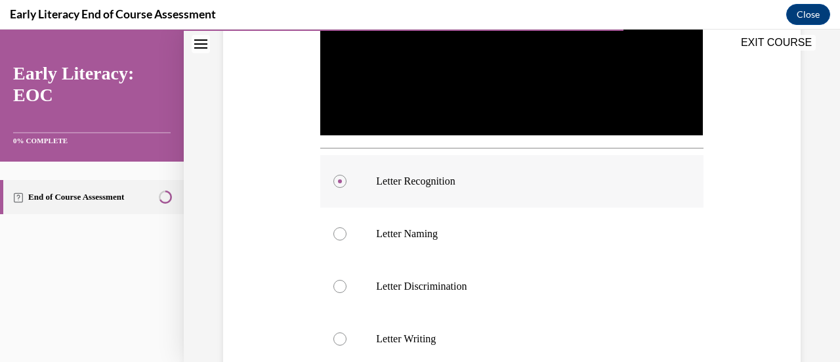
scroll to position [557, 0]
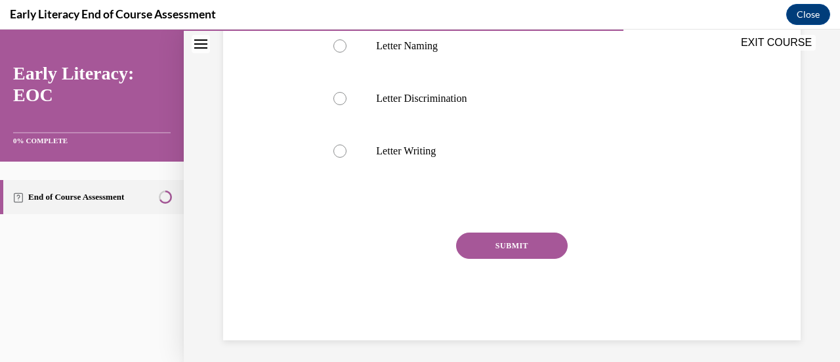
click at [494, 238] on button "SUBMIT" at bounding box center [512, 245] width 112 height 26
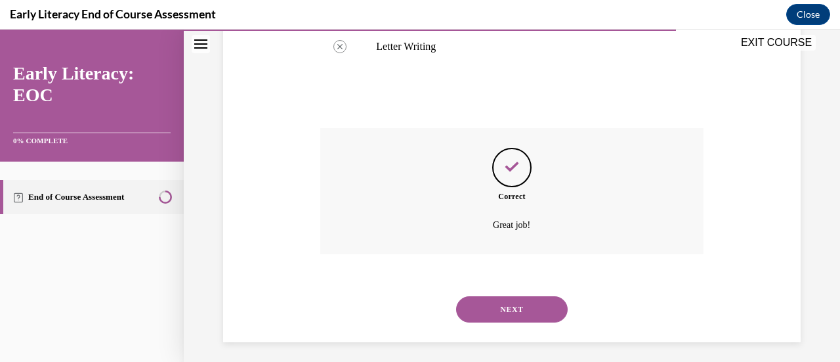
scroll to position [664, 0]
click at [505, 304] on button "NEXT" at bounding box center [512, 307] width 112 height 26
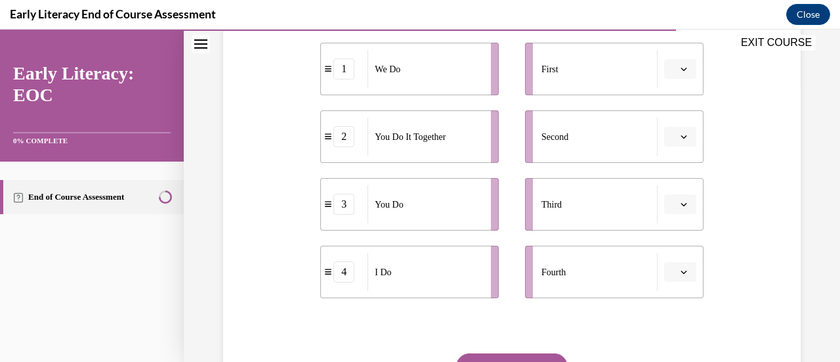
scroll to position [283, 0]
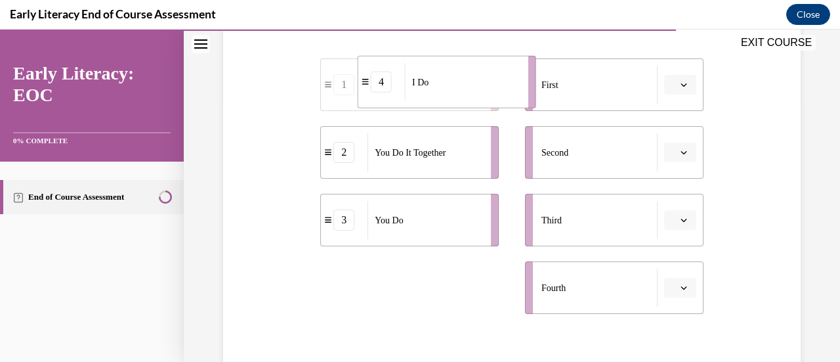
drag, startPoint x: 412, startPoint y: 268, endPoint x: 448, endPoint y: 68, distance: 203.4
click at [448, 68] on div "I Do" at bounding box center [462, 82] width 115 height 38
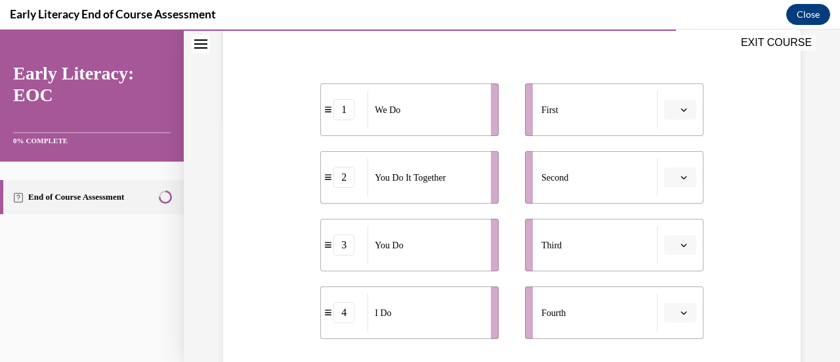
drag, startPoint x: 449, startPoint y: 278, endPoint x: 504, endPoint y: 143, distance: 146.0
click at [504, 143] on ul "1 We Do 2 You Do It Together 3 You Do 4 I Do" at bounding box center [416, 210] width 192 height 255
drag, startPoint x: 465, startPoint y: 317, endPoint x: 502, endPoint y: 116, distance: 204.3
click at [502, 116] on div "I Do" at bounding box center [462, 111] width 115 height 38
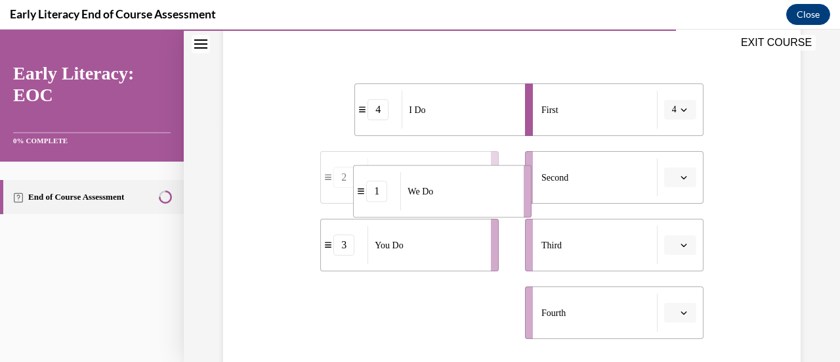
drag, startPoint x: 441, startPoint y: 322, endPoint x: 474, endPoint y: 200, distance: 125.8
click at [474, 200] on div "We Do" at bounding box center [457, 191] width 115 height 38
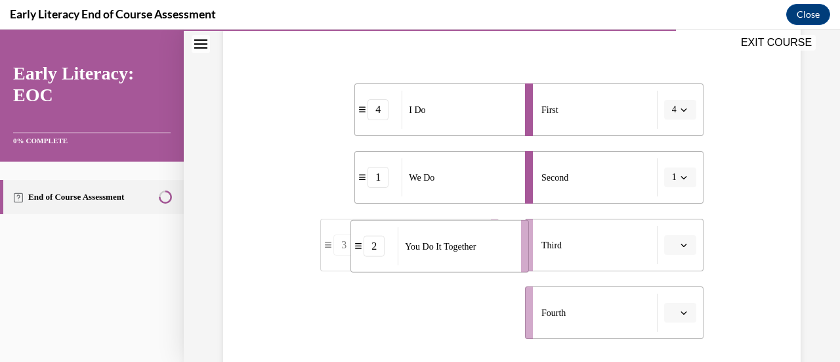
drag, startPoint x: 449, startPoint y: 308, endPoint x: 479, endPoint y: 241, distance: 73.5
click at [479, 241] on div "You Do It Together" at bounding box center [455, 246] width 115 height 38
drag, startPoint x: 438, startPoint y: 316, endPoint x: 471, endPoint y: 318, distance: 32.2
click at [471, 318] on div "You Do" at bounding box center [456, 314] width 115 height 38
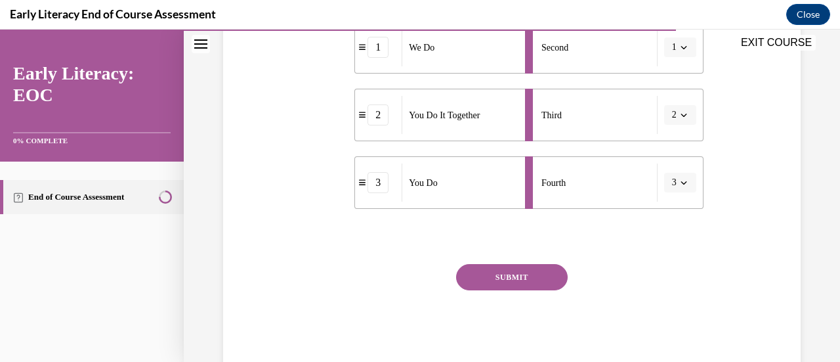
scroll to position [372, 0]
click at [524, 278] on button "SUBMIT" at bounding box center [512, 277] width 112 height 26
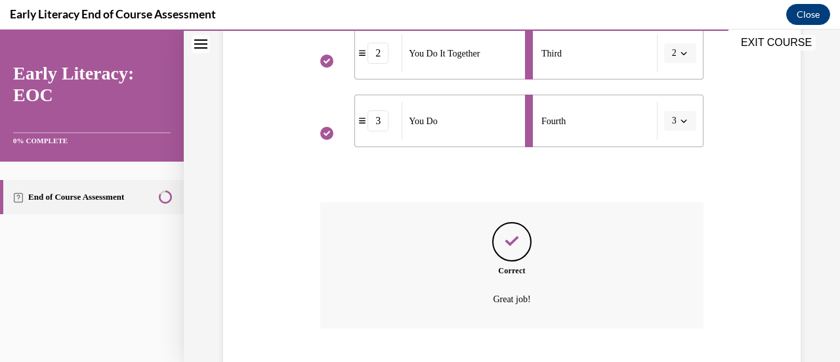
scroll to position [513, 0]
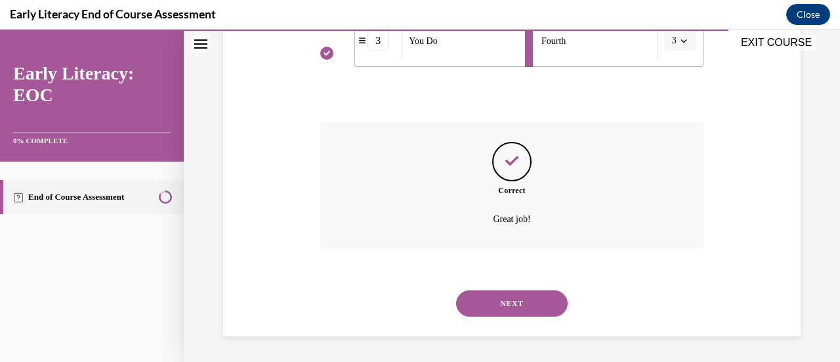
click at [534, 305] on button "NEXT" at bounding box center [512, 303] width 112 height 26
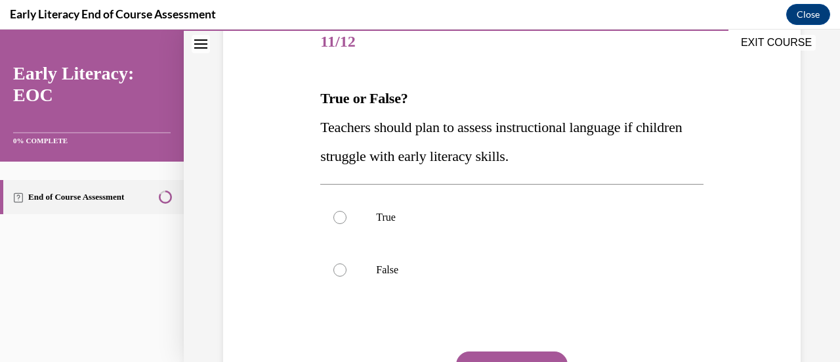
scroll to position [165, 0]
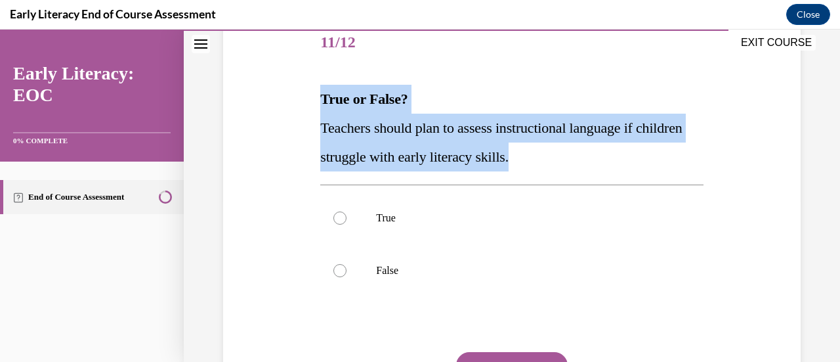
drag, startPoint x: 570, startPoint y: 155, endPoint x: 321, endPoint y: 100, distance: 255.3
click at [321, 100] on div "True or False? Teachers should plan to assess instructional language if childre…" at bounding box center [511, 128] width 383 height 87
copy div "True or False? Teachers should plan to assess instructional language if childre…"
click at [370, 223] on div at bounding box center [511, 218] width 383 height 53
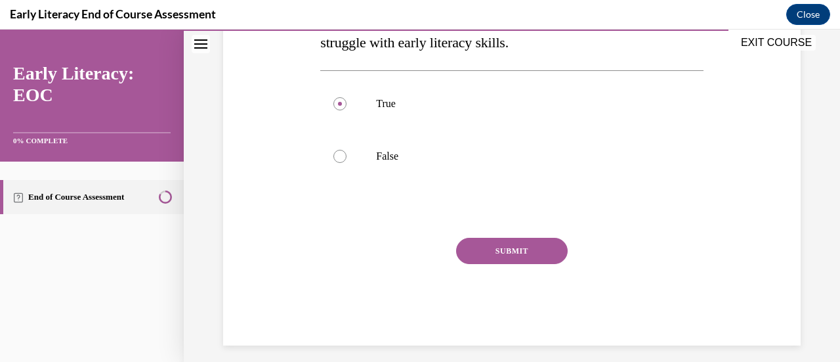
click at [499, 247] on button "SUBMIT" at bounding box center [512, 251] width 112 height 26
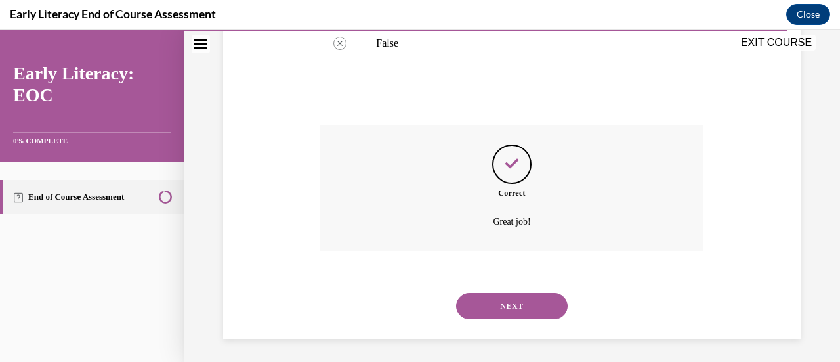
scroll to position [395, 0]
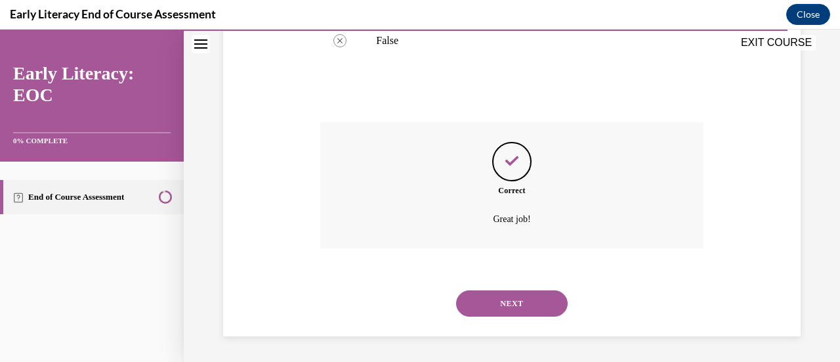
click at [496, 293] on button "NEXT" at bounding box center [512, 303] width 112 height 26
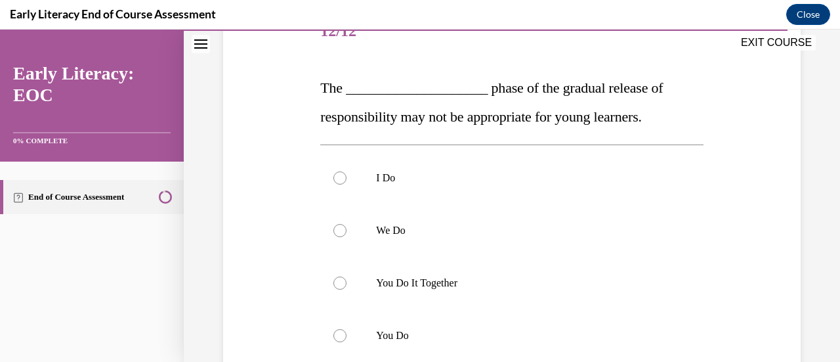
scroll to position [177, 0]
click at [509, 274] on div at bounding box center [511, 282] width 383 height 53
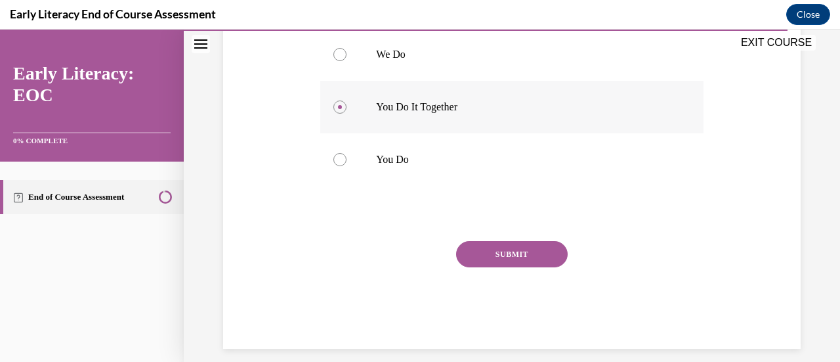
scroll to position [353, 0]
click at [512, 244] on button "SUBMIT" at bounding box center [512, 253] width 112 height 26
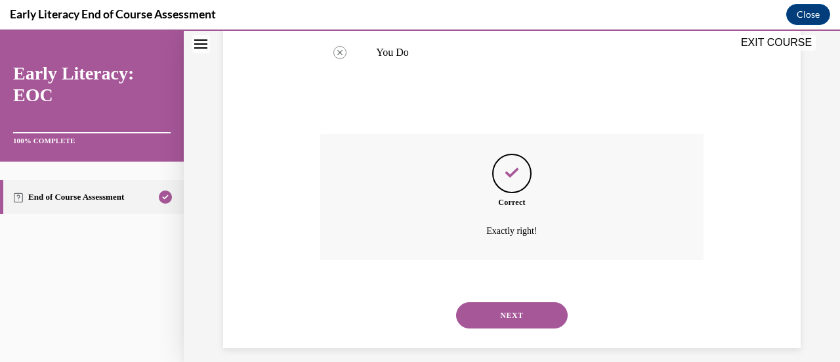
scroll to position [471, 0]
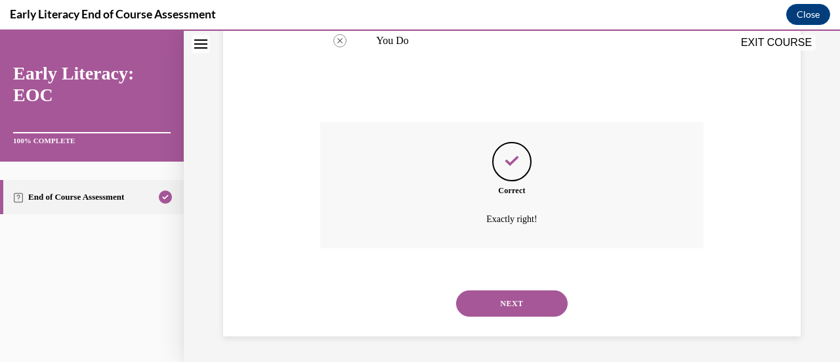
click at [512, 306] on button "NEXT" at bounding box center [512, 303] width 112 height 26
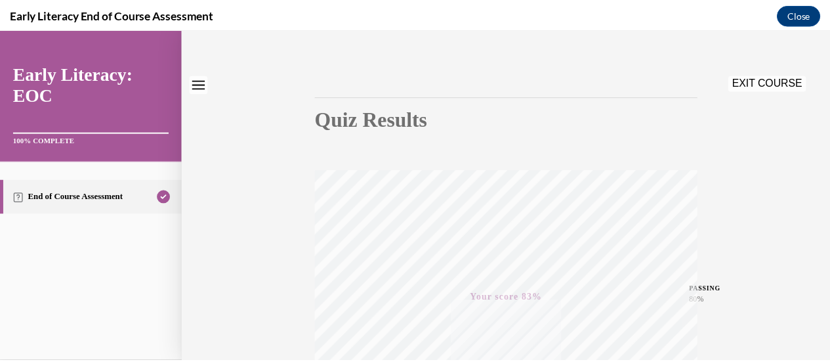
scroll to position [0, 0]
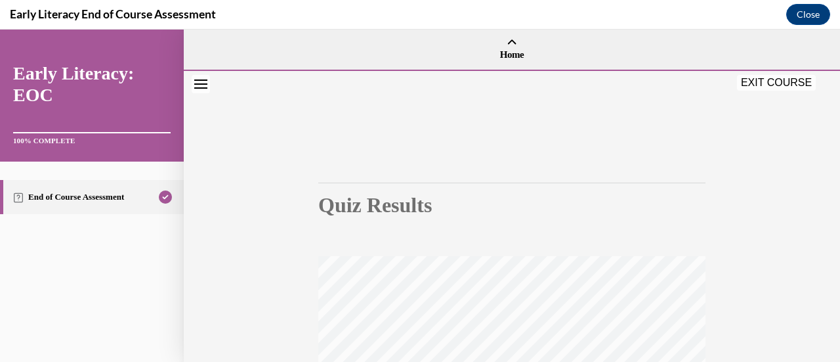
click at [763, 80] on button "EXIT COURSE" at bounding box center [776, 83] width 79 height 16
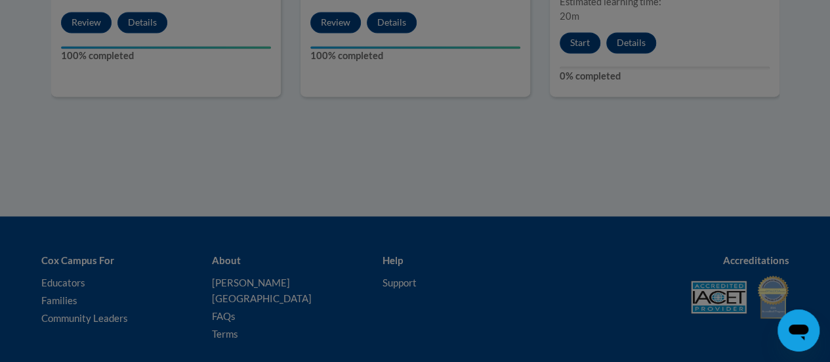
scroll to position [1054, 0]
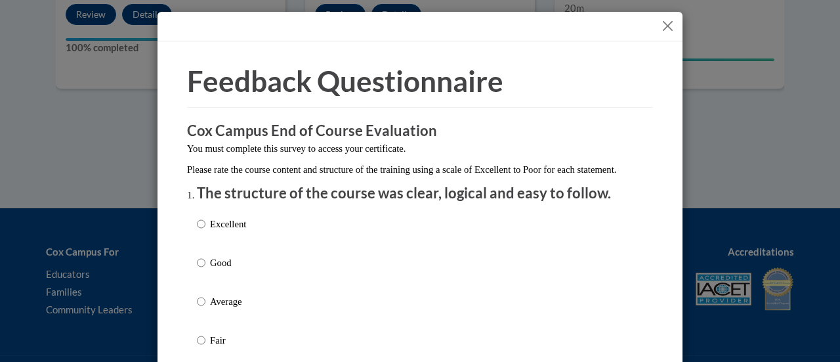
click at [665, 23] on button "Close" at bounding box center [668, 26] width 16 height 16
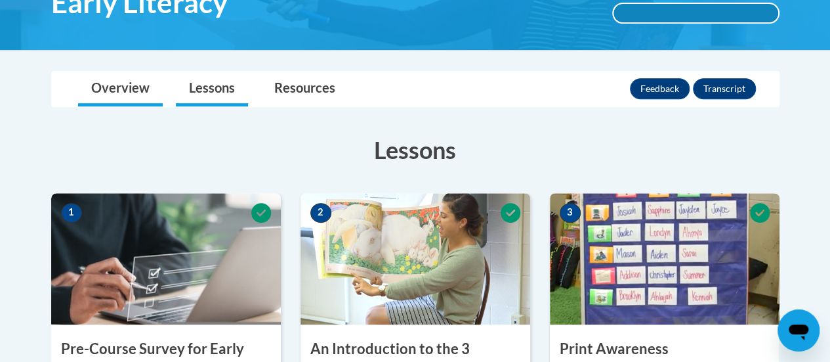
scroll to position [70, 0]
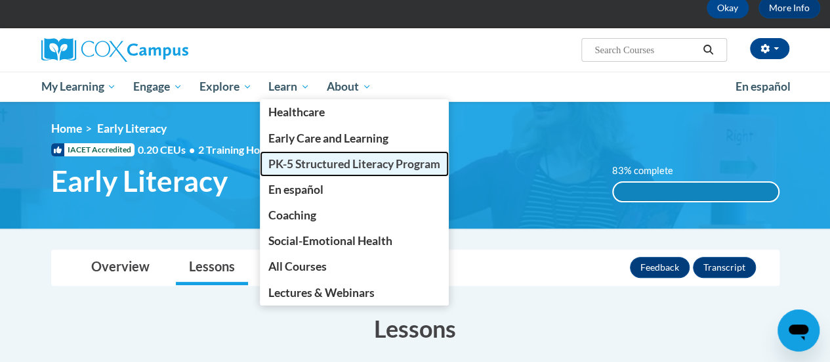
click at [302, 161] on span "PK-5 Structured Literacy Program" at bounding box center [354, 164] width 172 height 14
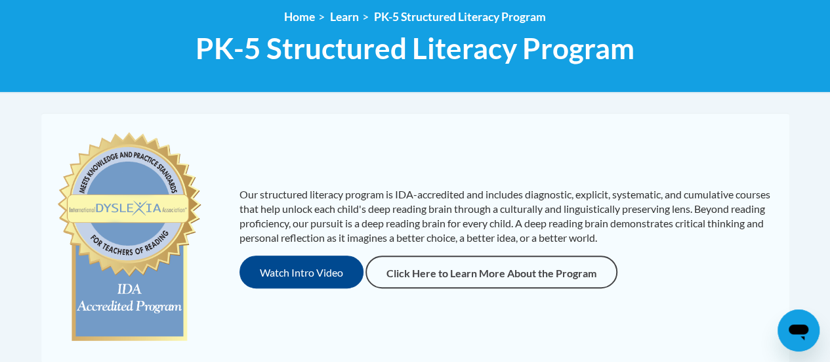
scroll to position [173, 0]
